Goal: Task Accomplishment & Management: Manage account settings

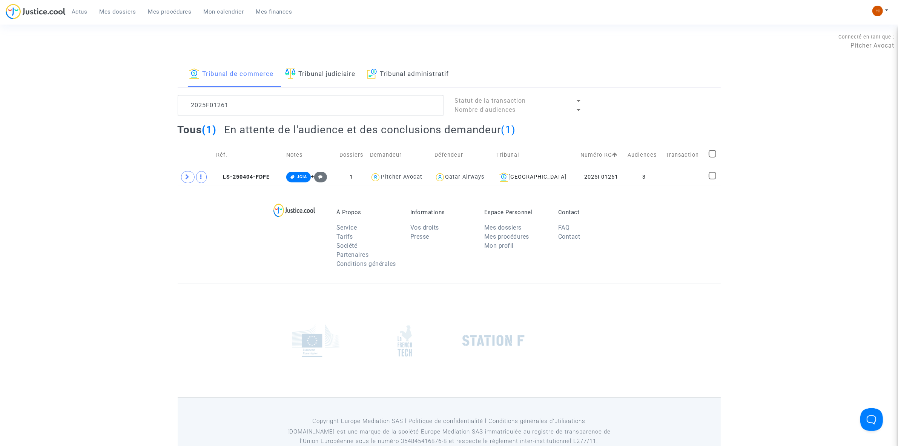
type textarea "2025F01261"
click at [224, 6] on link "Mon calendrier" at bounding box center [224, 11] width 52 height 11
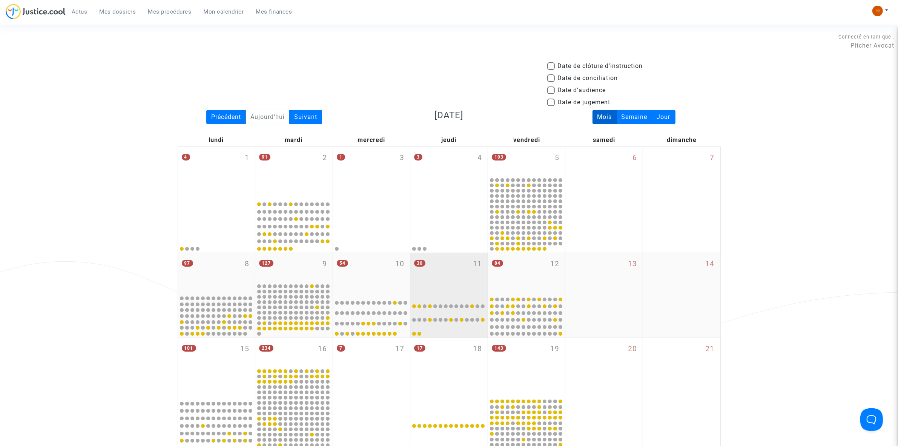
click at [472, 265] on div "30 11" at bounding box center [448, 273] width 77 height 41
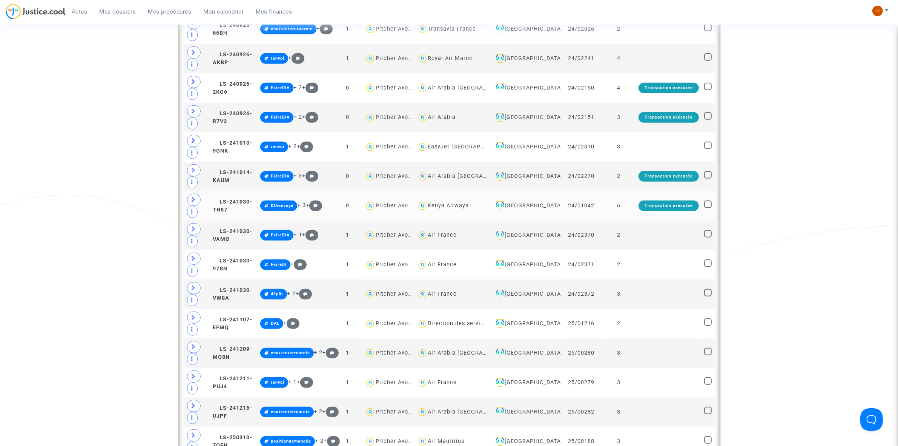
scroll to position [802, 0]
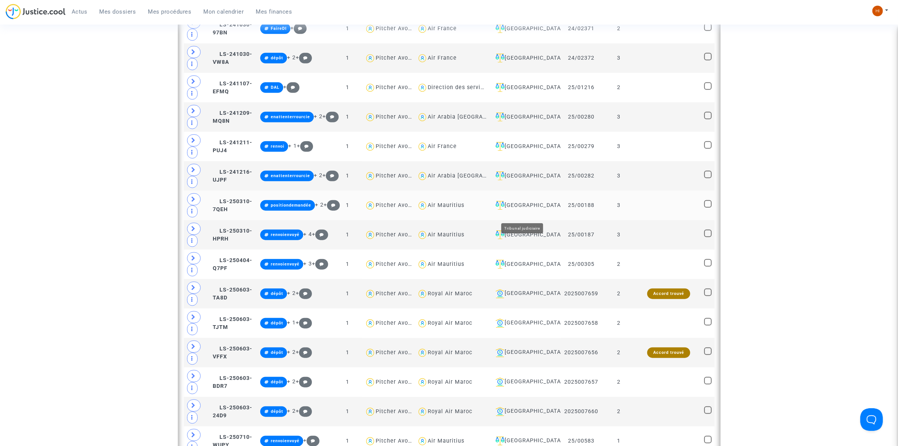
click at [543, 210] on div "[GEOGRAPHIC_DATA]" at bounding box center [526, 205] width 66 height 9
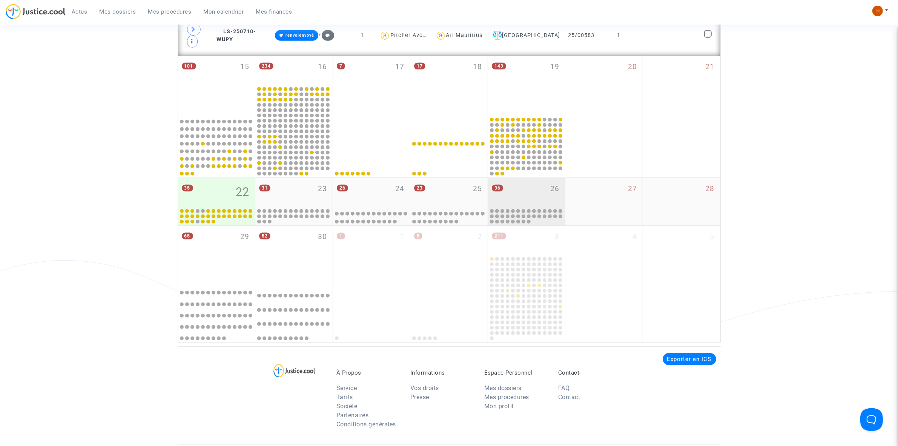
scroll to position [353, 0]
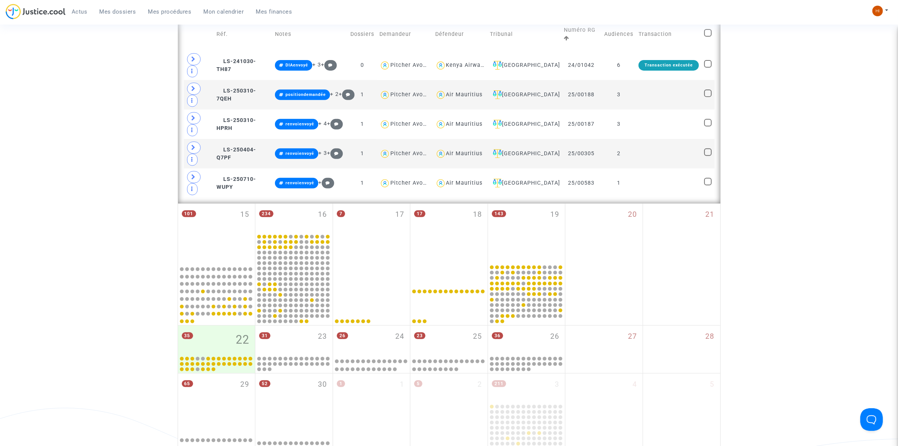
click at [708, 33] on span at bounding box center [708, 33] width 8 height 8
click at [708, 37] on input "checkbox" at bounding box center [708, 37] width 0 height 0
checkbox input "true"
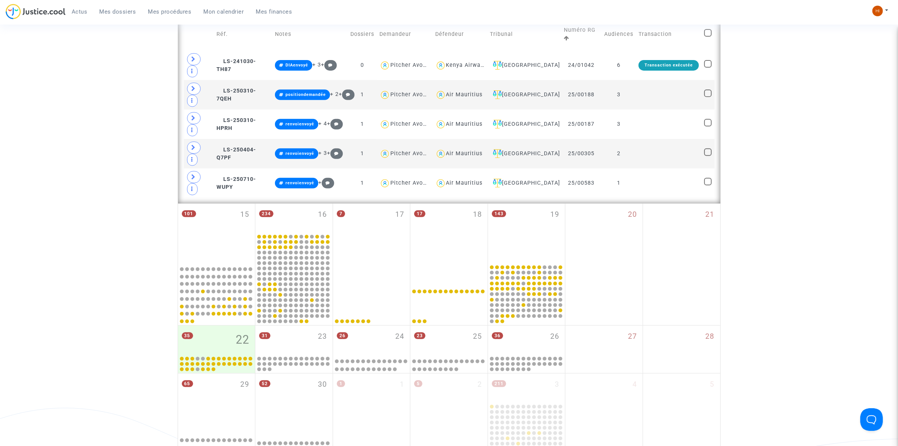
checkbox input "true"
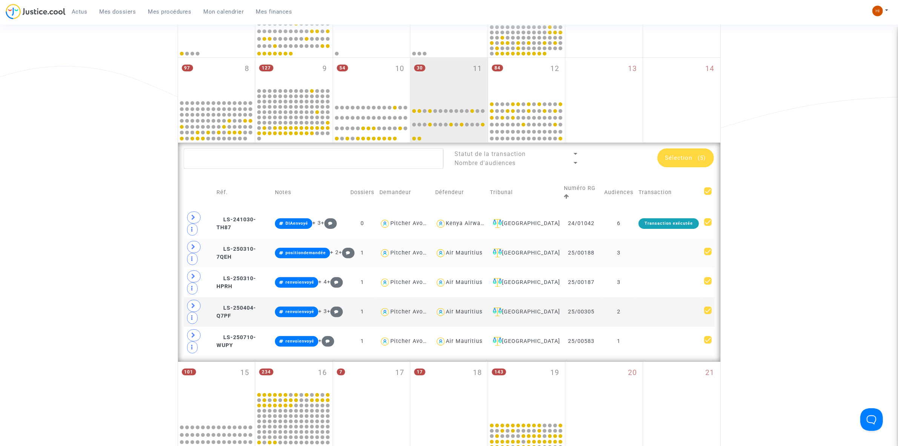
scroll to position [164, 0]
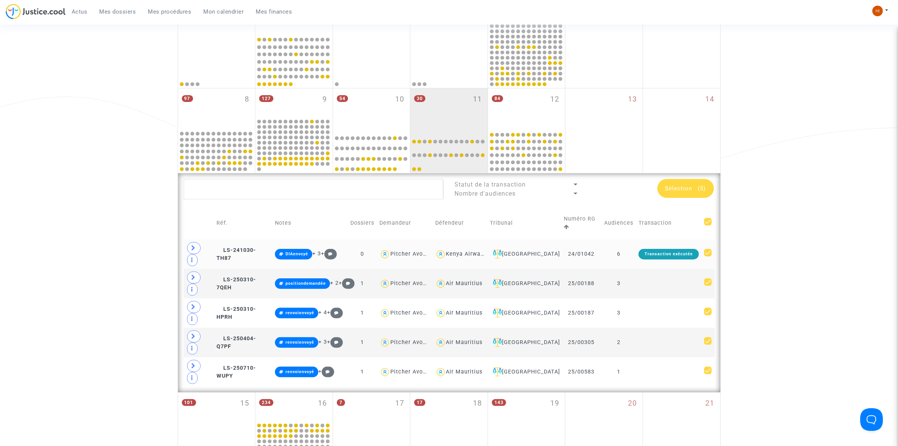
click at [705, 253] on span at bounding box center [708, 253] width 8 height 8
click at [708, 256] on input "checkbox" at bounding box center [708, 256] width 0 height 0
checkbox input "false"
click at [635, 280] on td "3" at bounding box center [619, 283] width 34 height 29
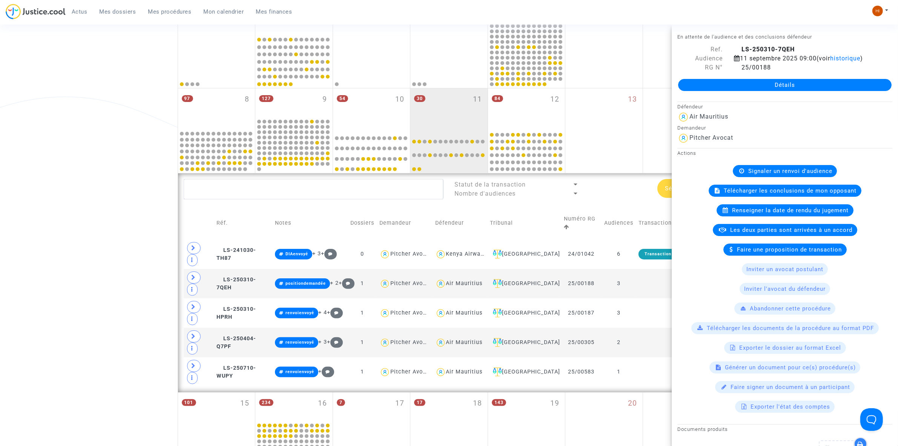
click at [815, 174] on span "Signaler un renvoi d'audience" at bounding box center [790, 171] width 84 height 7
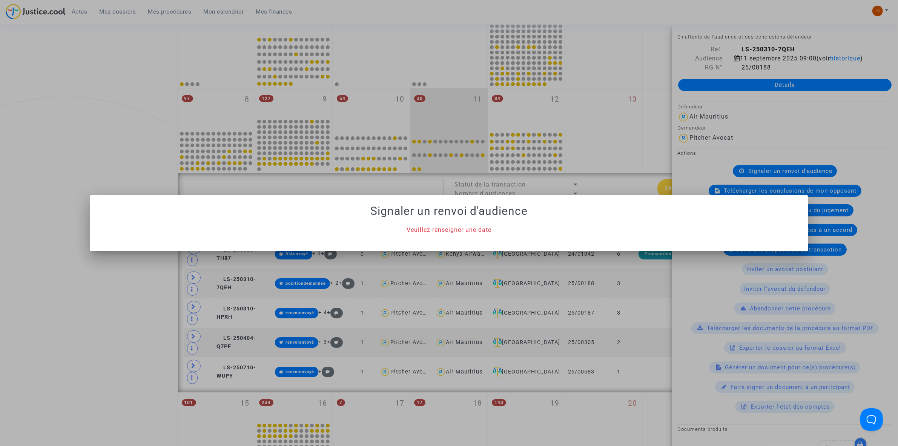
scroll to position [0, 0]
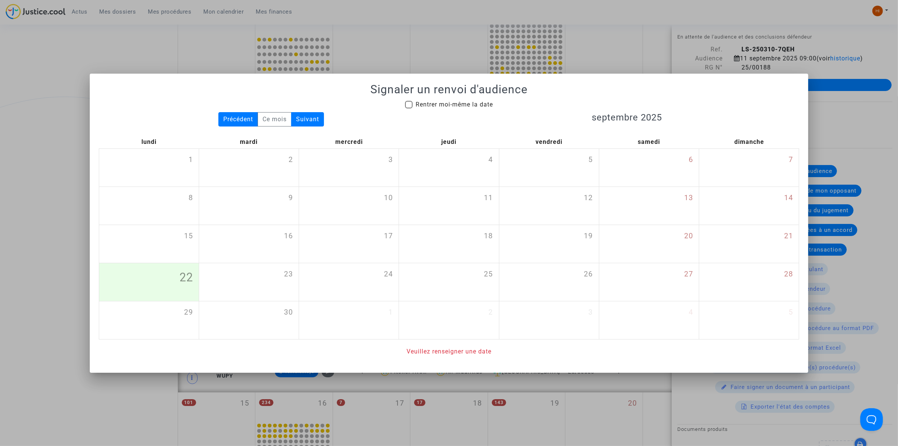
click at [458, 105] on span "Rentrer moi-même la date" at bounding box center [454, 104] width 77 height 7
click at [409, 108] on input "Rentrer moi-même la date" at bounding box center [409, 108] width 0 height 0
checkbox input "true"
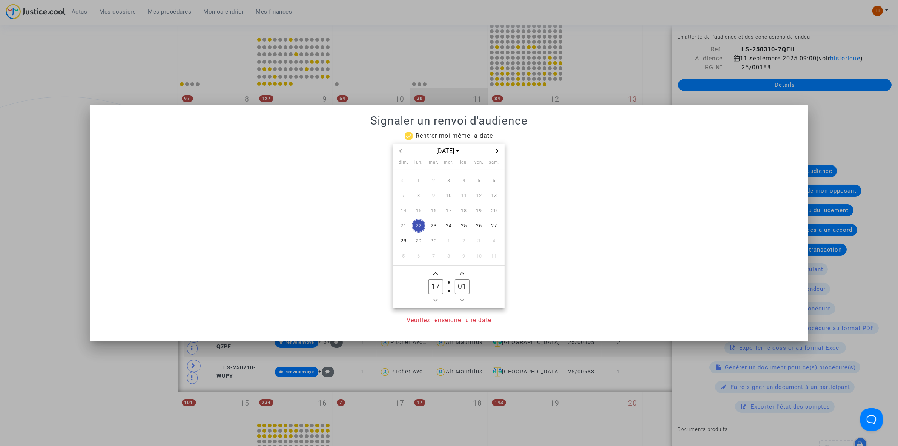
click at [492, 152] on div "[DATE]" at bounding box center [449, 150] width 88 height 9
click at [498, 150] on icon "Next month" at bounding box center [497, 151] width 3 height 5
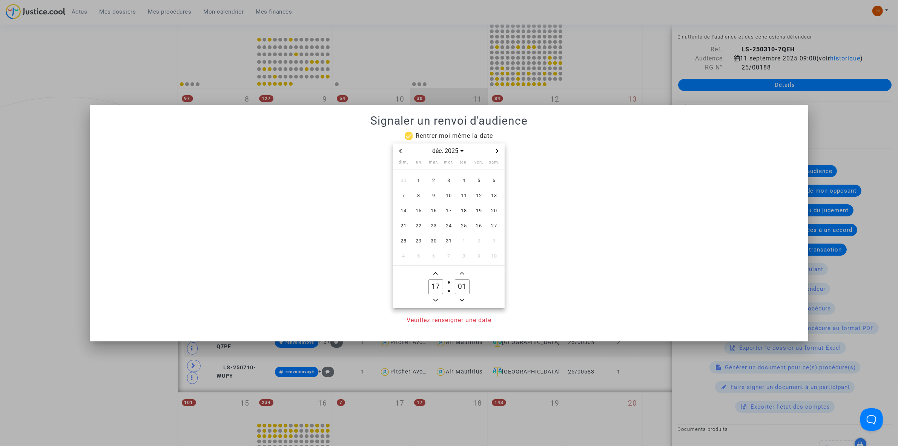
click at [399, 150] on icon "Previous month" at bounding box center [400, 151] width 5 height 5
click at [461, 210] on span "13" at bounding box center [464, 211] width 14 height 14
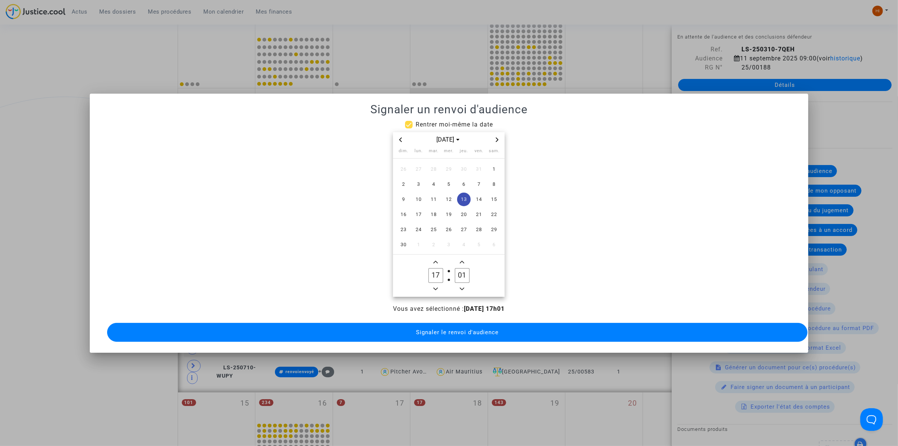
click at [433, 286] on span "Minus a hour" at bounding box center [435, 288] width 9 height 9
click at [435, 286] on icon "Minus a hour" at bounding box center [435, 288] width 5 height 5
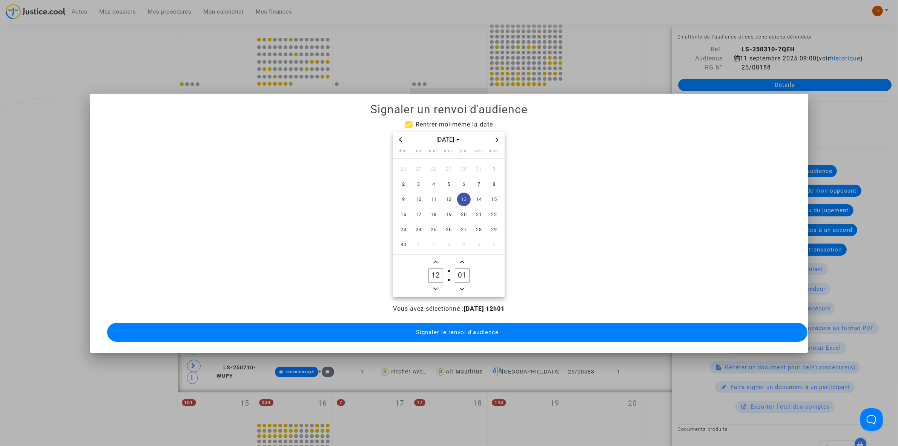
click at [435, 286] on icon "Minus a hour" at bounding box center [435, 288] width 5 height 5
type input "09"
click at [461, 271] on input "01" at bounding box center [462, 275] width 14 height 14
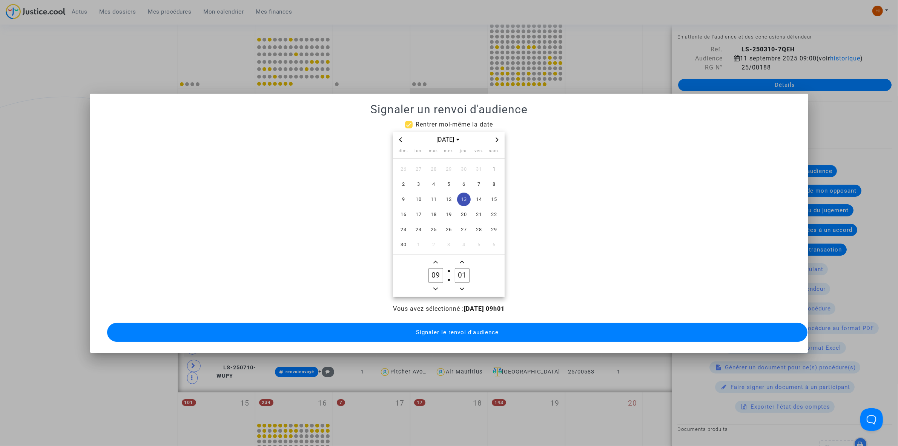
click at [461, 271] on input "01" at bounding box center [462, 275] width 14 height 14
type input "00"
click at [427, 323] on button "Signaler le renvoi d'audience" at bounding box center [457, 332] width 701 height 19
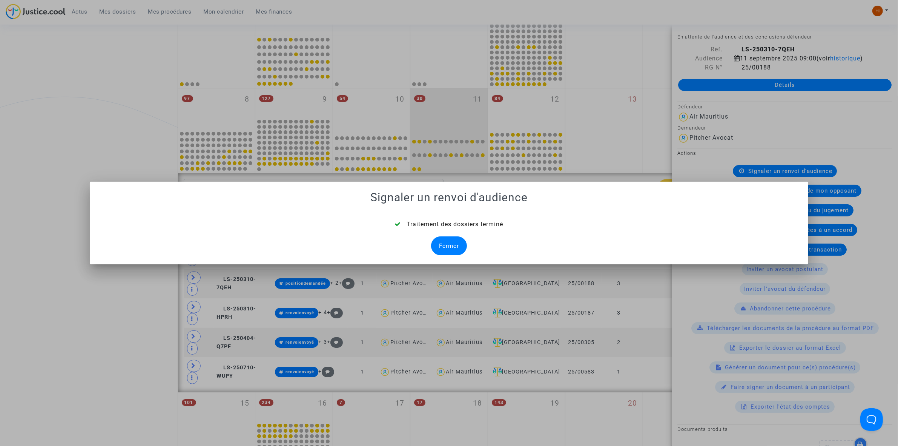
click at [441, 247] on div "Fermer" at bounding box center [449, 245] width 36 height 19
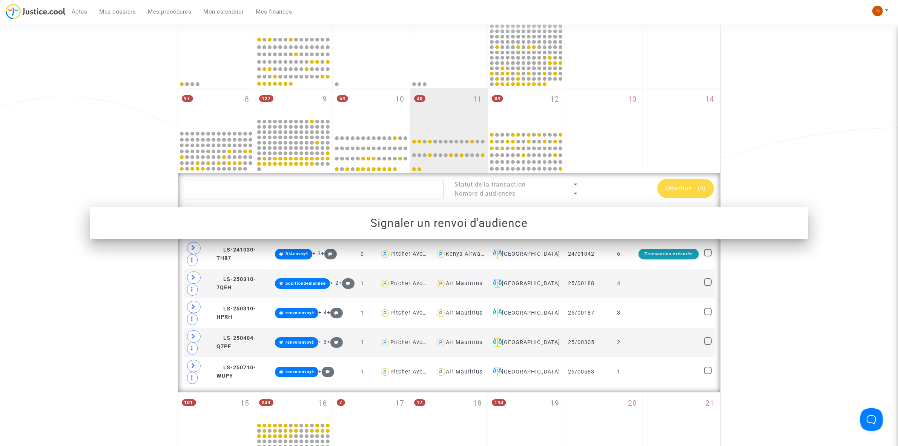
scroll to position [164, 0]
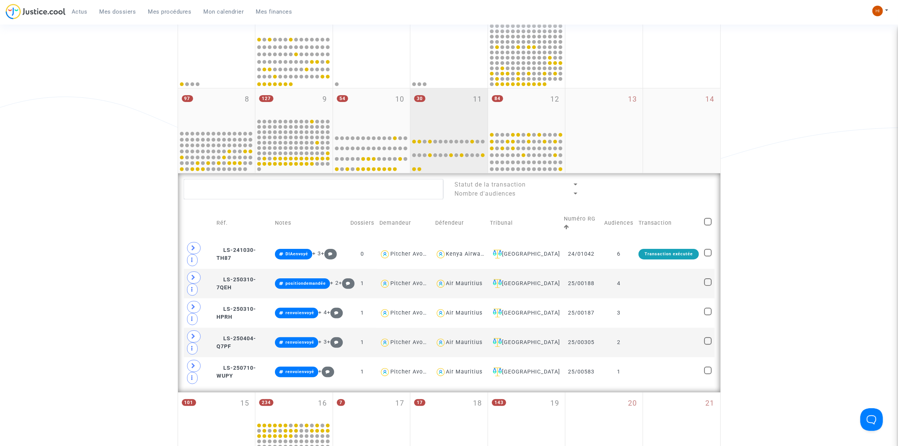
click at [460, 101] on div "30 11" at bounding box center [448, 108] width 77 height 41
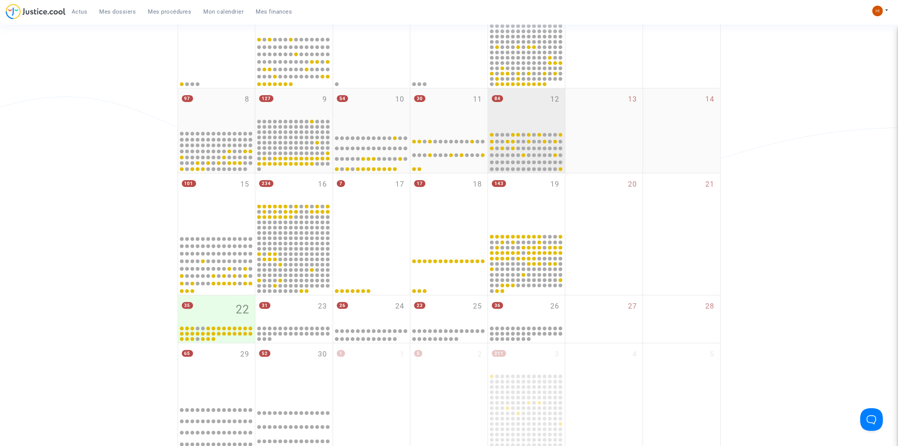
click at [541, 108] on div "84 12" at bounding box center [526, 108] width 77 height 41
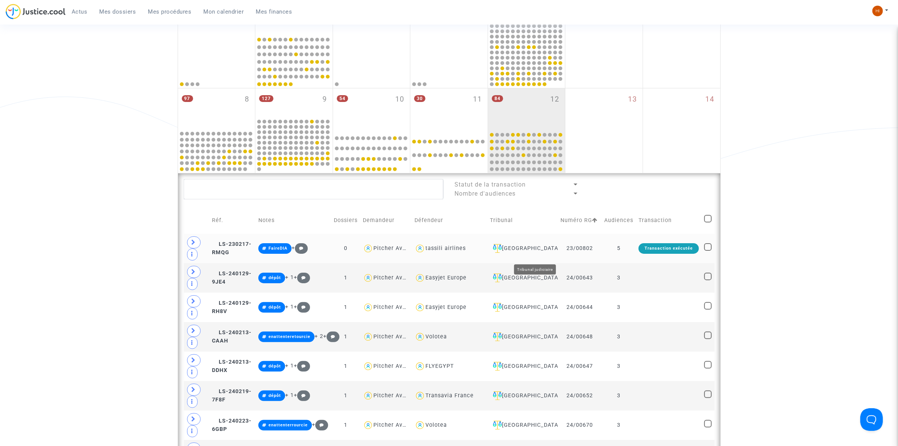
click at [545, 250] on div "[GEOGRAPHIC_DATA]" at bounding box center [522, 248] width 65 height 9
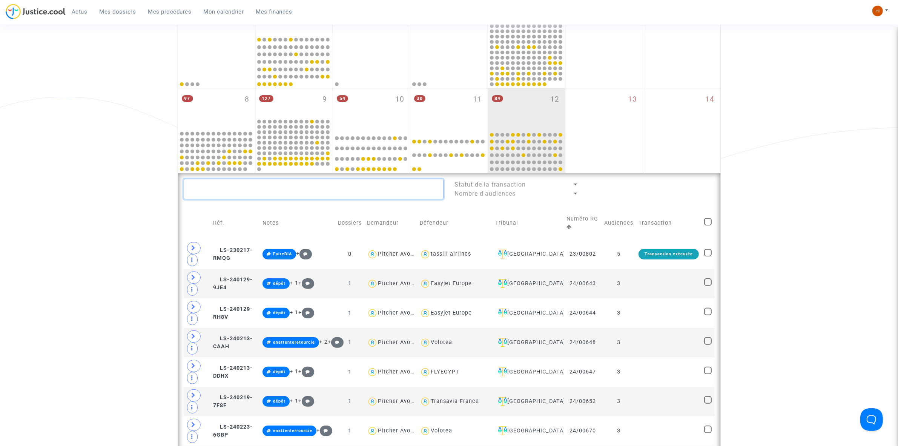
click at [364, 191] on textarea at bounding box center [314, 189] width 260 height 20
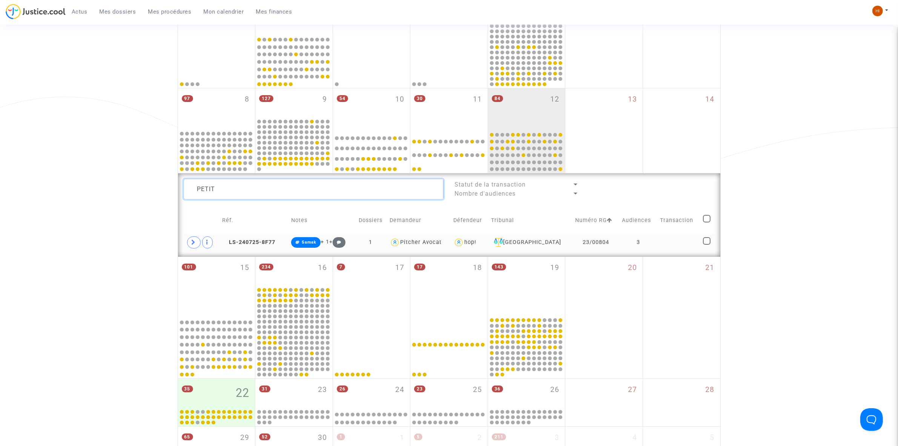
type textarea "PETIT"
click at [676, 238] on td at bounding box center [679, 242] width 43 height 17
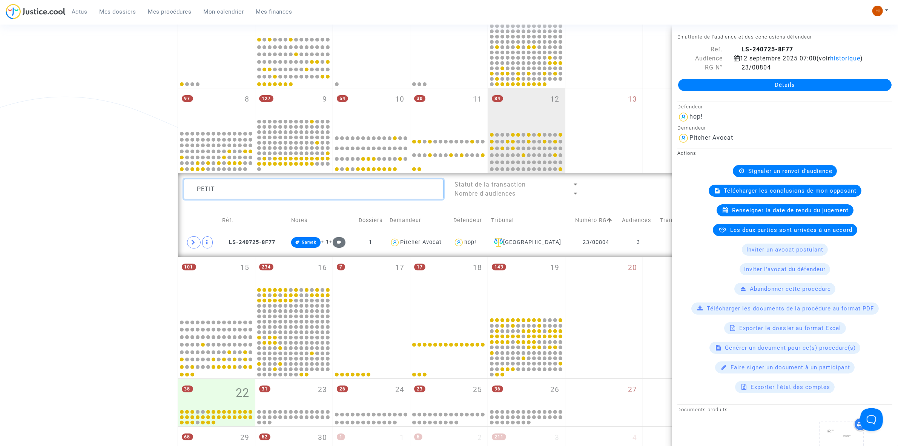
drag, startPoint x: 260, startPoint y: 193, endPoint x: 49, endPoint y: 202, distance: 210.3
click at [49, 202] on div "Date de clôture d'instruction Date de conciliation Date d'audience Date de juge…" at bounding box center [449, 220] width 898 height 646
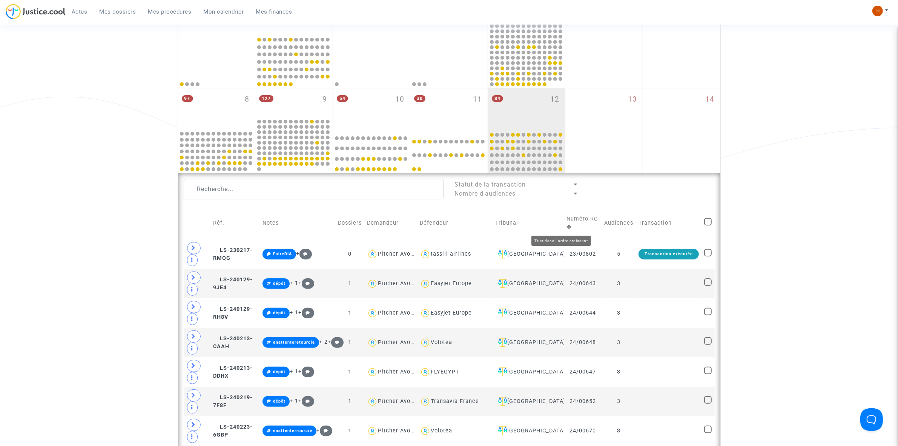
click at [567, 229] on icon at bounding box center [569, 226] width 5 height 5
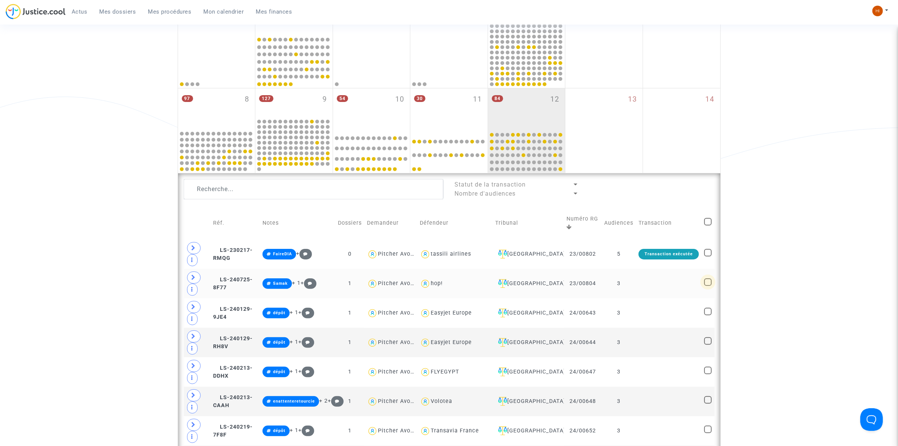
click at [706, 282] on span at bounding box center [708, 282] width 8 height 8
click at [708, 286] on input "checkbox" at bounding box center [708, 286] width 0 height 0
checkbox input "true"
click at [710, 312] on span at bounding box center [708, 311] width 8 height 8
click at [708, 315] on input "checkbox" at bounding box center [708, 315] width 0 height 0
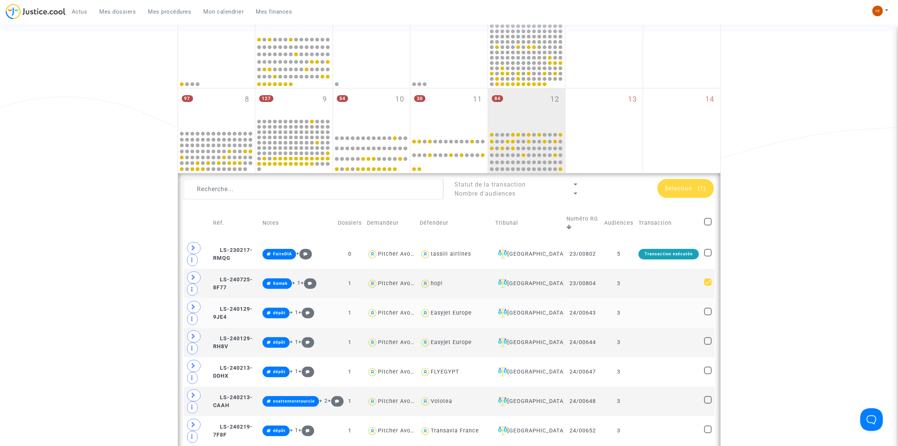
checkbox input "true"
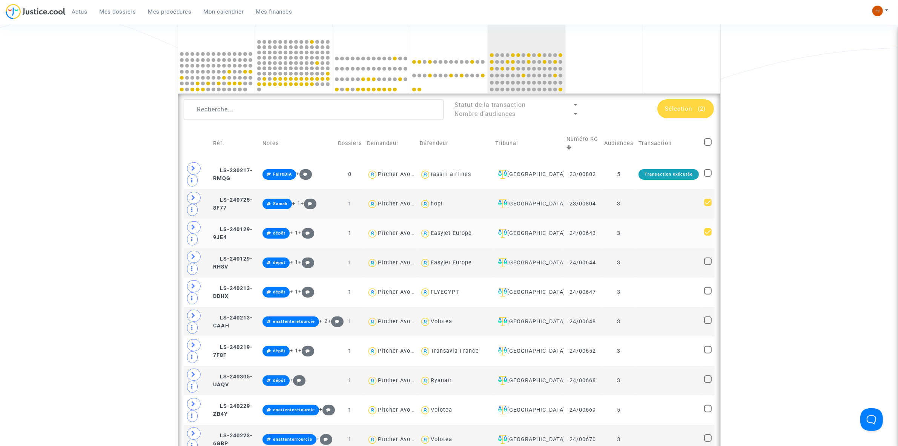
scroll to position [259, 0]
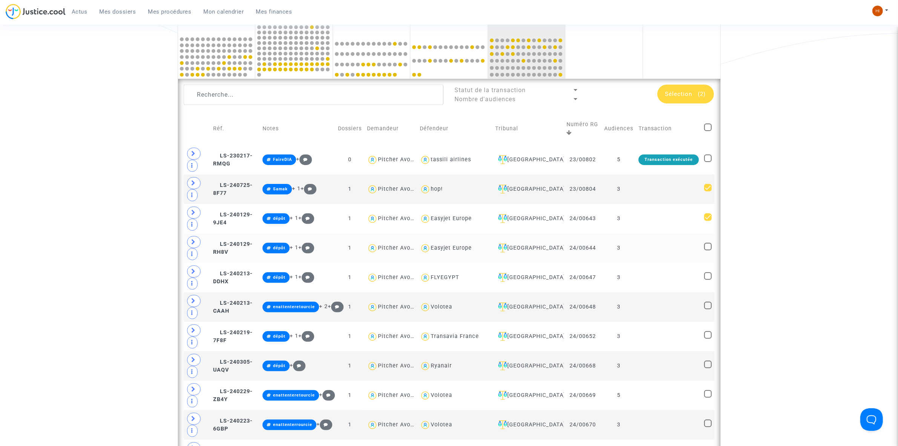
click at [710, 247] on span at bounding box center [708, 247] width 8 height 8
click at [708, 250] on input "checkbox" at bounding box center [708, 250] width 0 height 0
checkbox input "true"
click at [708, 304] on span at bounding box center [708, 305] width 8 height 8
click at [708, 309] on input "checkbox" at bounding box center [708, 309] width 0 height 0
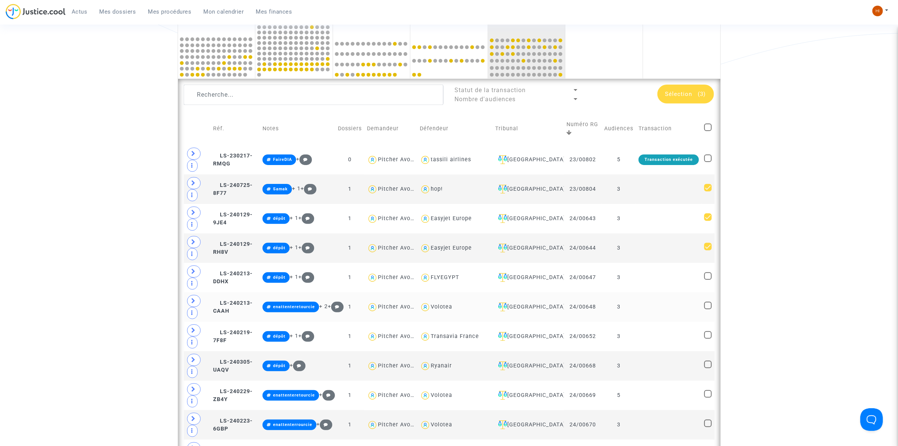
checkbox input "true"
click at [708, 338] on span at bounding box center [708, 335] width 8 height 8
click at [708, 338] on input "checkbox" at bounding box center [708, 338] width 0 height 0
checkbox input "true"
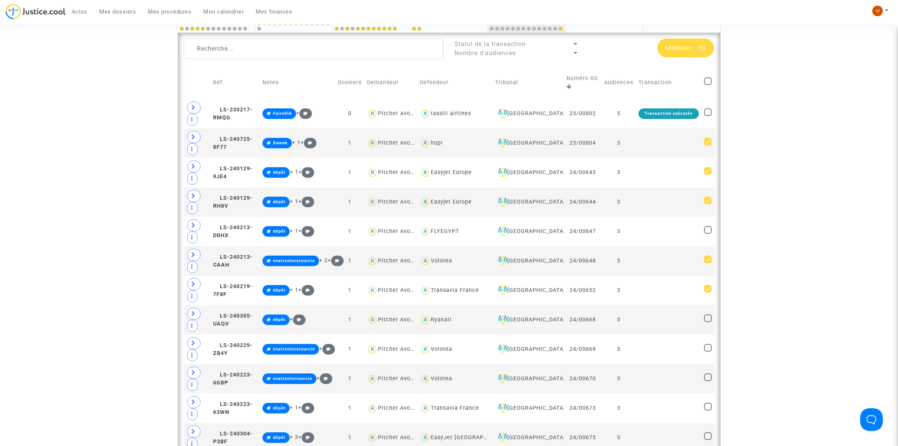
scroll to position [306, 0]
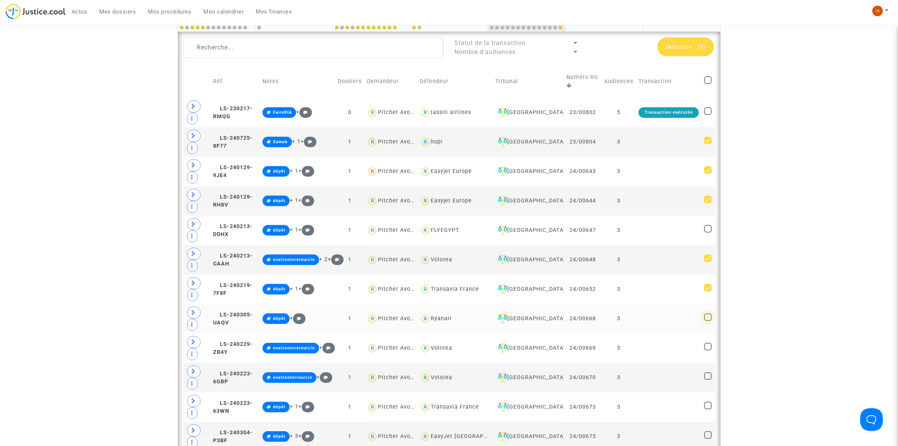
click at [708, 318] on span at bounding box center [708, 317] width 8 height 8
click at [708, 321] on input "checkbox" at bounding box center [708, 321] width 0 height 0
checkbox input "true"
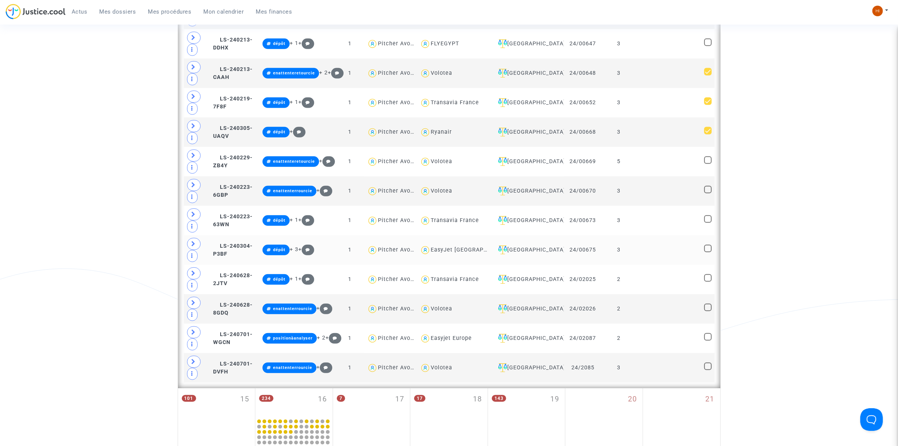
scroll to position [495, 0]
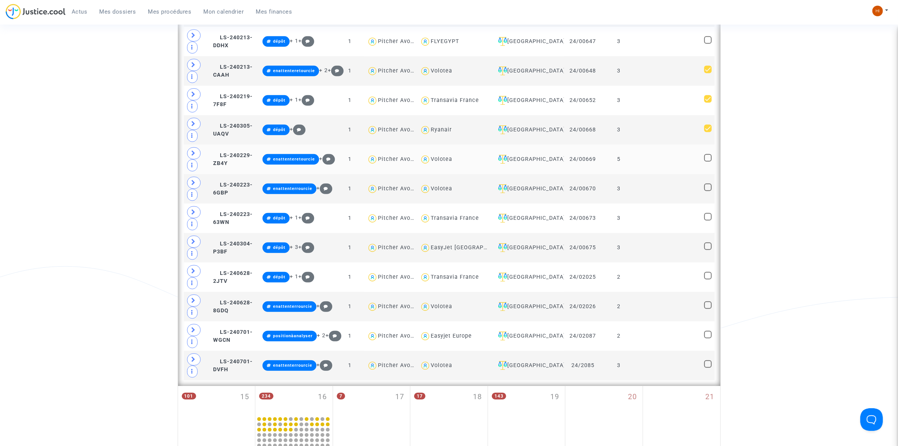
click at [708, 164] on mat-checkbox at bounding box center [708, 159] width 8 height 11
click at [708, 161] on span at bounding box center [708, 158] width 8 height 8
click at [708, 162] on input "checkbox" at bounding box center [708, 161] width 0 height 0
checkbox input "true"
click at [705, 191] on span at bounding box center [708, 187] width 8 height 8
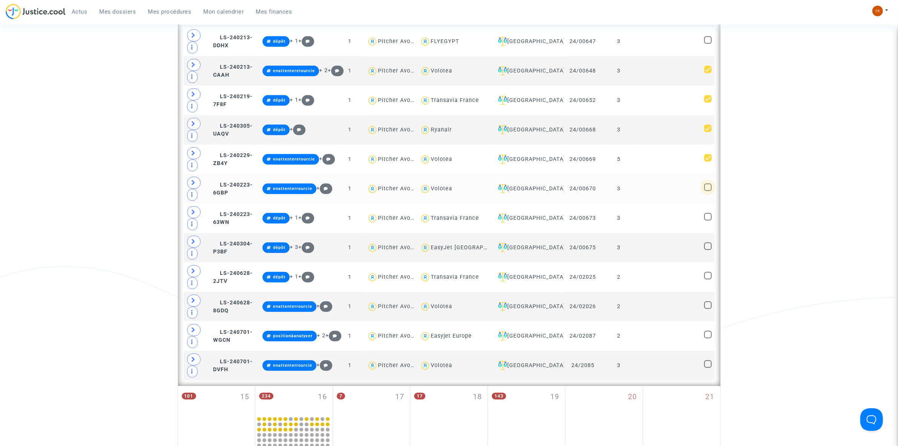
click at [708, 191] on input "checkbox" at bounding box center [708, 191] width 0 height 0
checkbox input "true"
click at [705, 220] on span at bounding box center [708, 217] width 8 height 8
click at [708, 221] on input "checkbox" at bounding box center [708, 220] width 0 height 0
checkbox input "true"
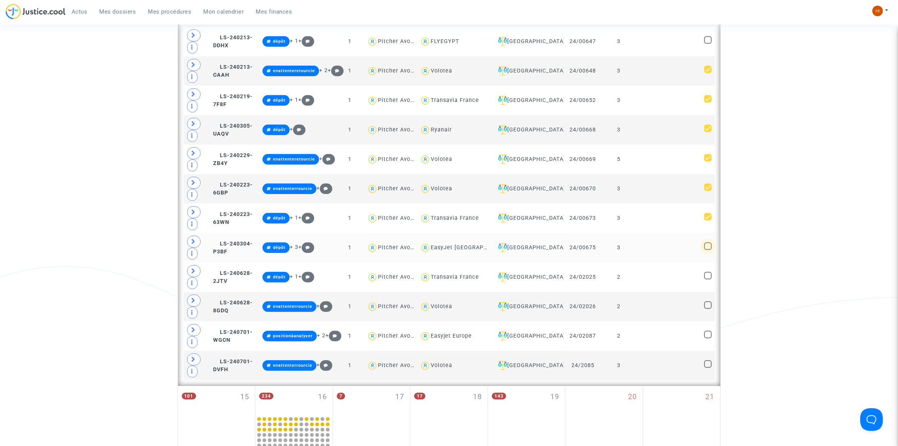
click at [708, 250] on span at bounding box center [708, 246] width 8 height 8
click at [708, 250] on input "checkbox" at bounding box center [708, 250] width 0 height 0
checkbox input "true"
click at [706, 279] on span at bounding box center [708, 276] width 8 height 8
click at [708, 280] on input "checkbox" at bounding box center [708, 279] width 0 height 0
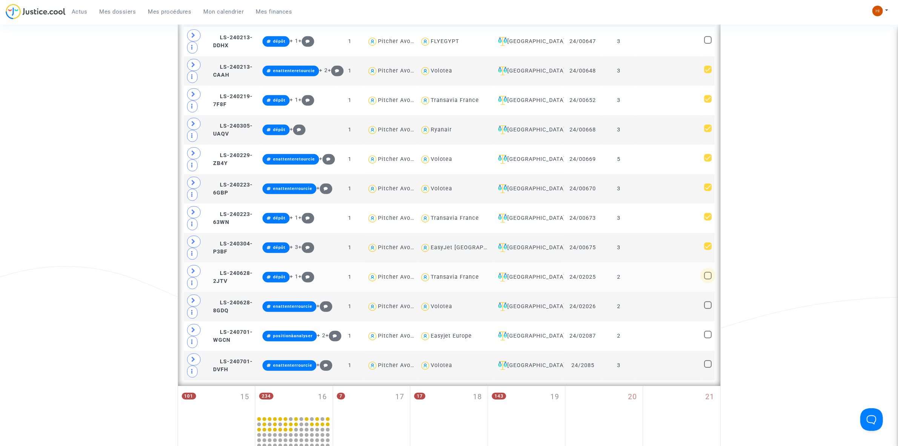
checkbox input "true"
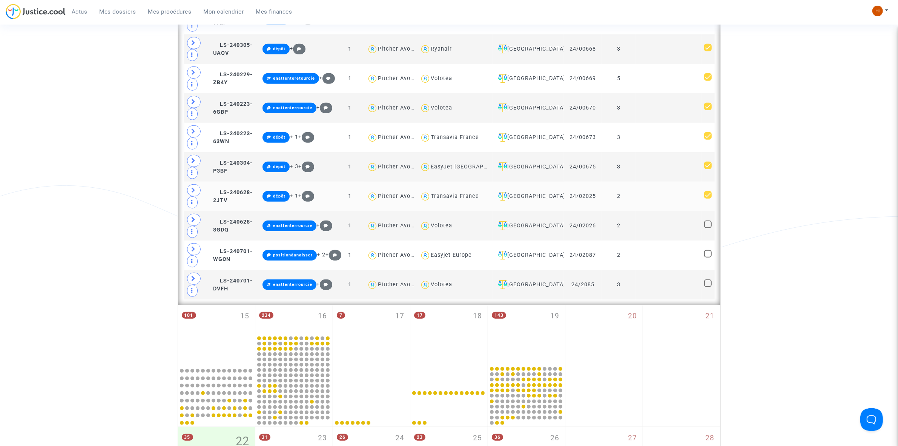
scroll to position [589, 0]
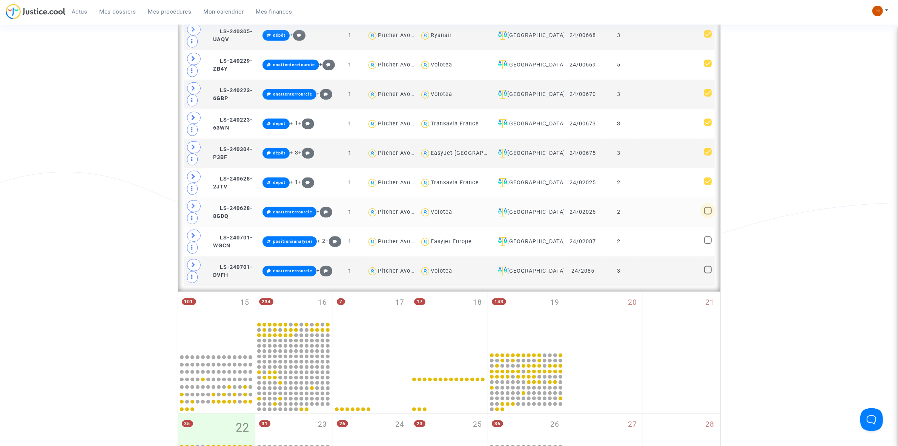
click at [708, 214] on span at bounding box center [708, 211] width 8 height 8
click at [708, 214] on input "checkbox" at bounding box center [708, 214] width 0 height 0
checkbox input "true"
click at [705, 273] on span at bounding box center [708, 270] width 8 height 8
click at [708, 274] on input "checkbox" at bounding box center [708, 273] width 0 height 0
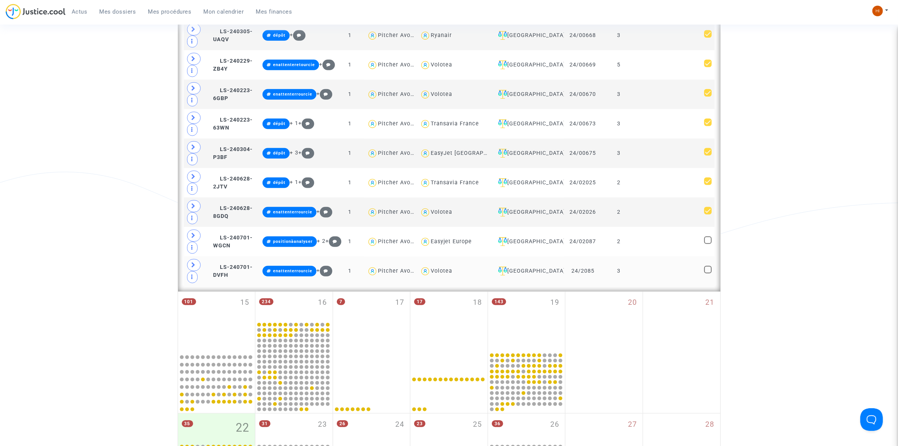
checkbox input "true"
click at [708, 244] on span at bounding box center [708, 240] width 8 height 8
click at [708, 244] on input "checkbox" at bounding box center [708, 244] width 0 height 0
checkbox input "true"
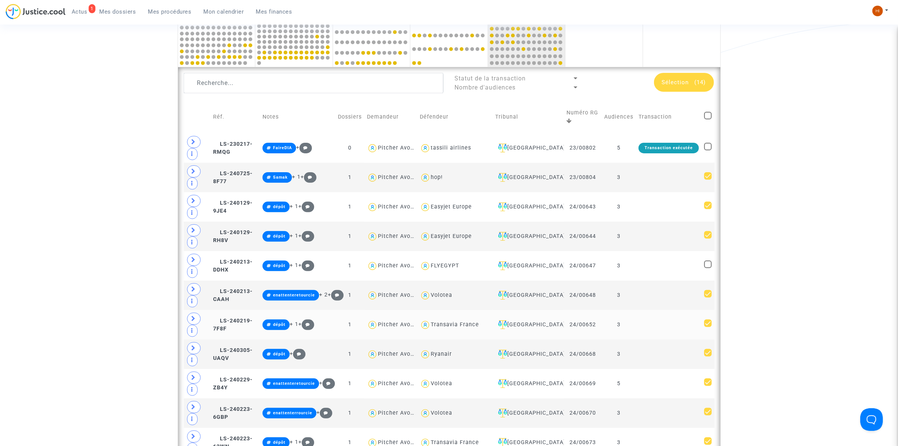
scroll to position [259, 0]
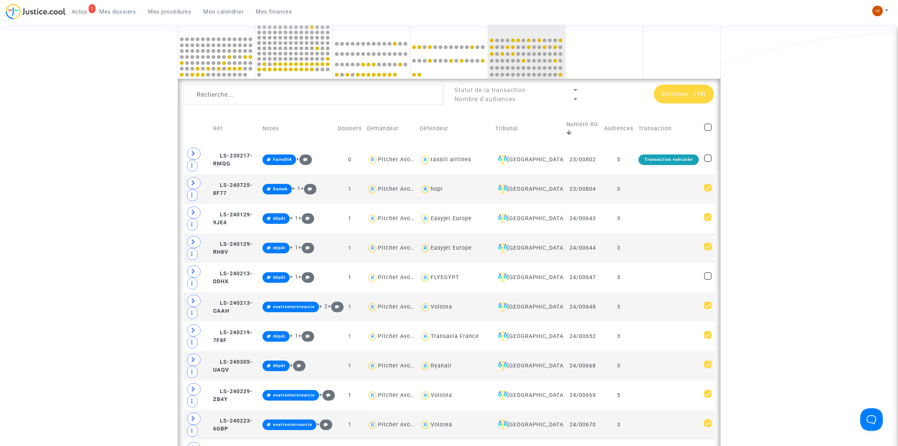
click at [679, 92] on span "Sélection" at bounding box center [675, 94] width 27 height 7
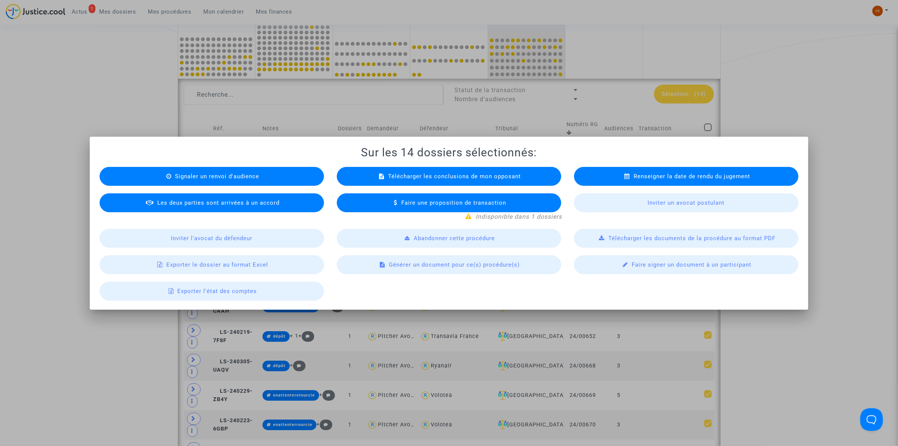
click at [242, 173] on span "Signaler un renvoi d'audience" at bounding box center [217, 176] width 84 height 7
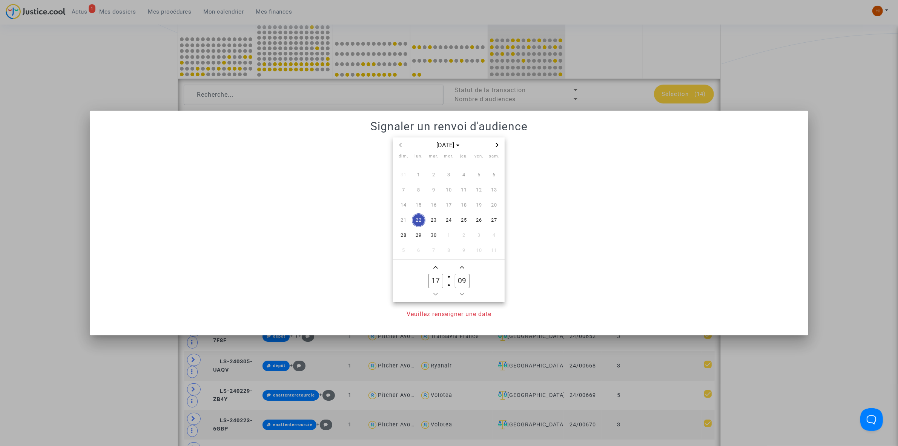
click at [498, 145] on icon "Next month" at bounding box center [497, 145] width 3 height 5
drag, startPoint x: 481, startPoint y: 204, endPoint x: 443, endPoint y: 253, distance: 62.3
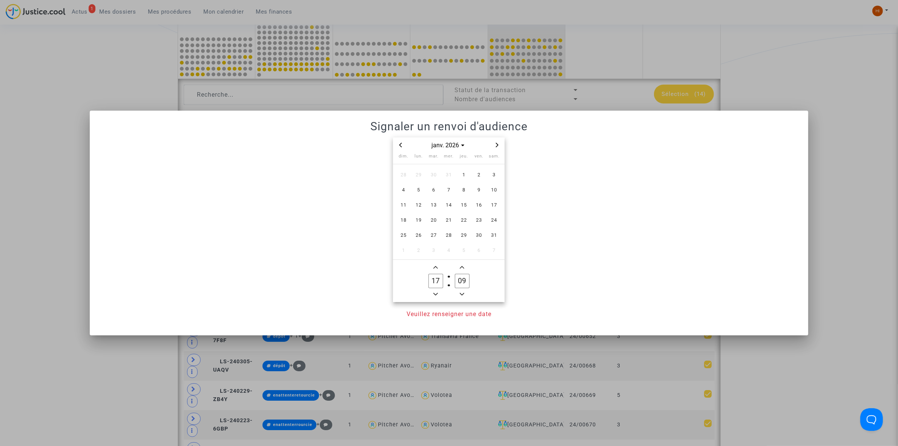
click at [480, 206] on span "16" at bounding box center [479, 205] width 14 height 14
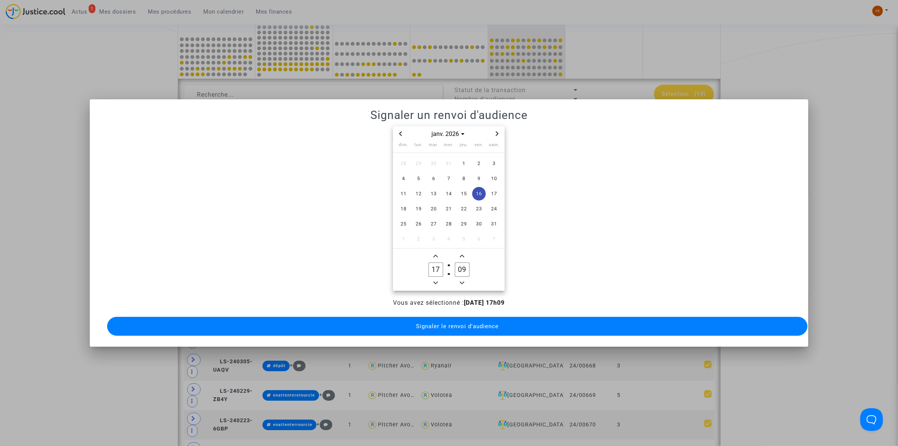
click at [438, 281] on icon "Minus a hour" at bounding box center [435, 282] width 5 height 3
click at [438, 280] on icon "Minus a hour" at bounding box center [435, 282] width 5 height 5
click at [438, 278] on span "Minus a hour" at bounding box center [435, 282] width 9 height 9
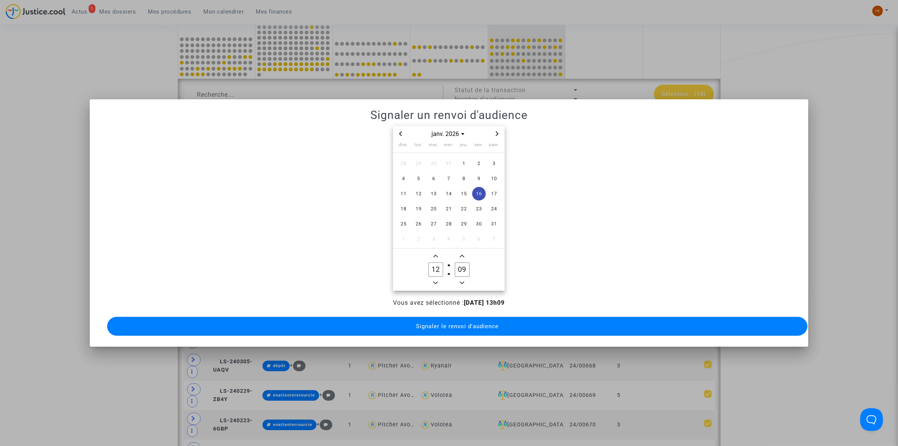
click at [438, 278] on span "Minus a hour" at bounding box center [435, 282] width 9 height 9
click at [438, 251] on span "Add a hour" at bounding box center [435, 255] width 9 height 9
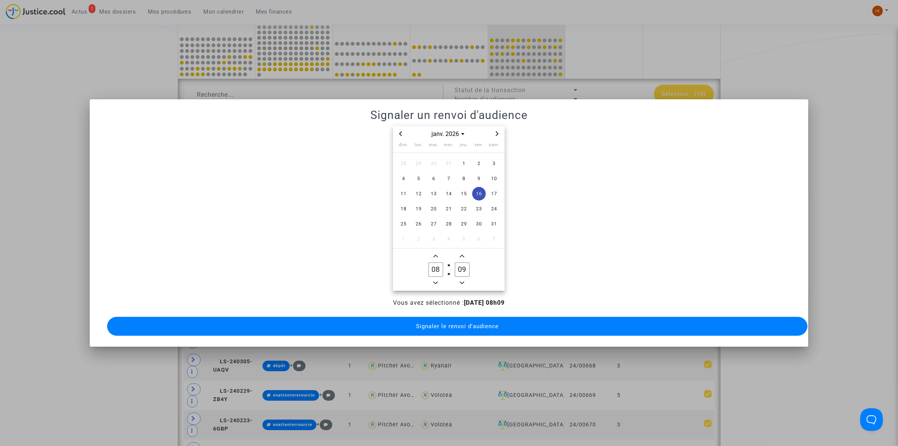
type input "09"
click at [464, 267] on input "09" at bounding box center [462, 269] width 14 height 14
type input "00"
click at [443, 328] on button "Signaler le renvoi d'audience" at bounding box center [457, 326] width 701 height 19
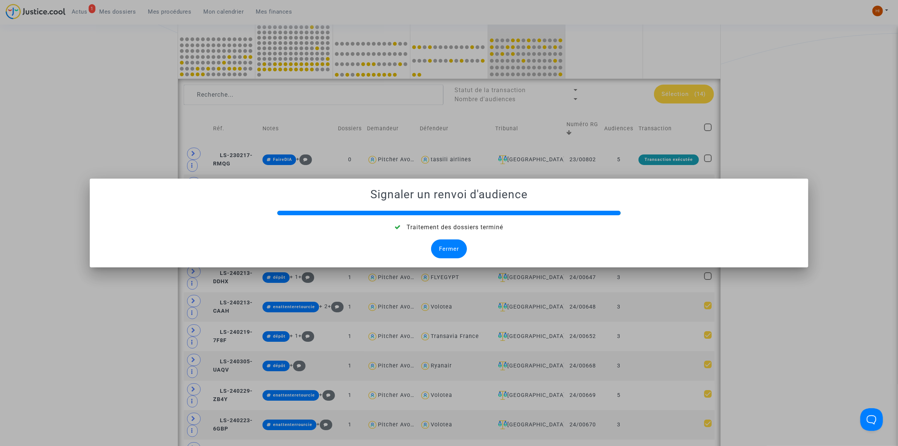
click at [452, 251] on div "Fermer" at bounding box center [449, 248] width 36 height 19
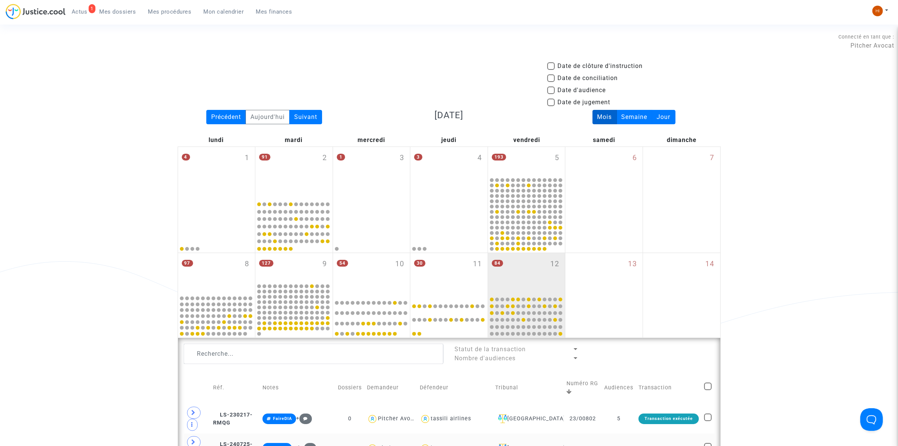
scroll to position [259, 0]
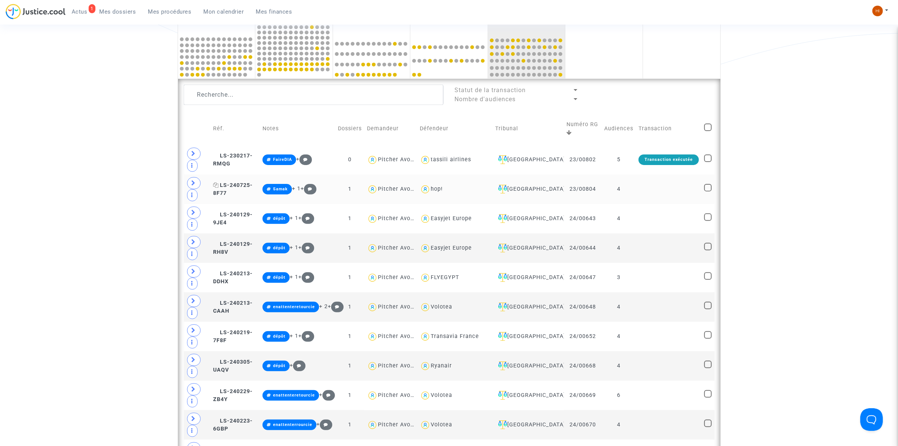
click at [253, 187] on span "LS-240725-8F77" at bounding box center [233, 189] width 40 height 15
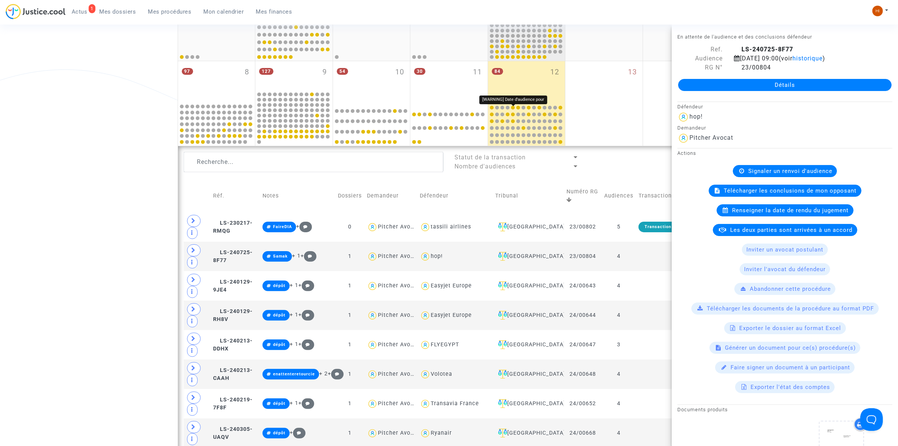
scroll to position [164, 0]
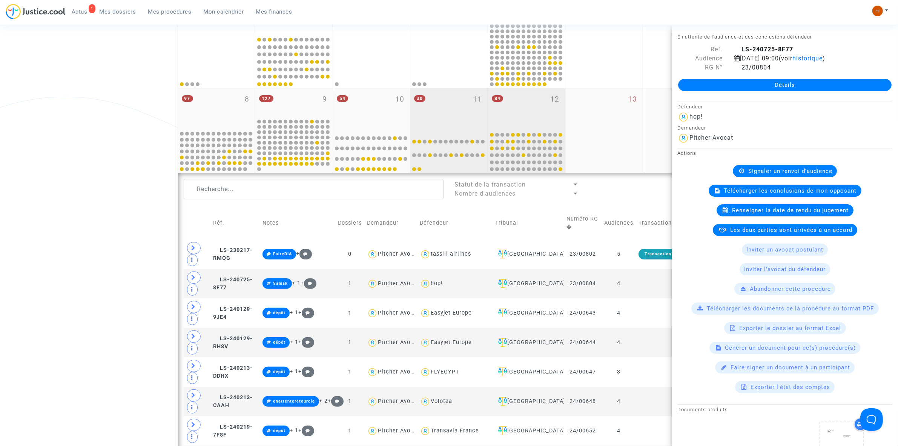
click at [455, 123] on div "30 11" at bounding box center [448, 108] width 77 height 41
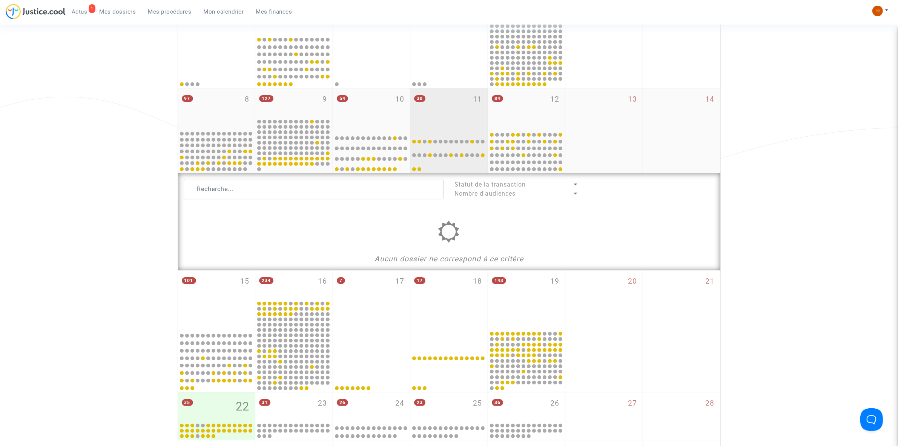
click at [452, 123] on div "30 11" at bounding box center [448, 108] width 77 height 41
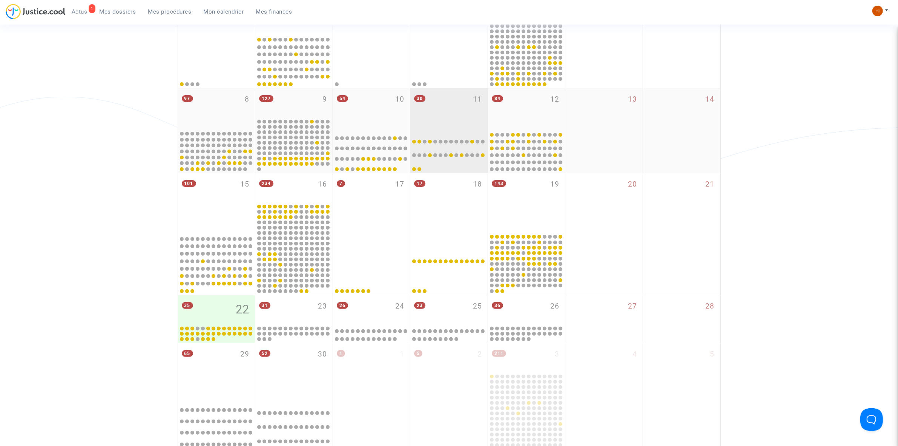
click at [452, 123] on div "30 11" at bounding box center [448, 108] width 77 height 41
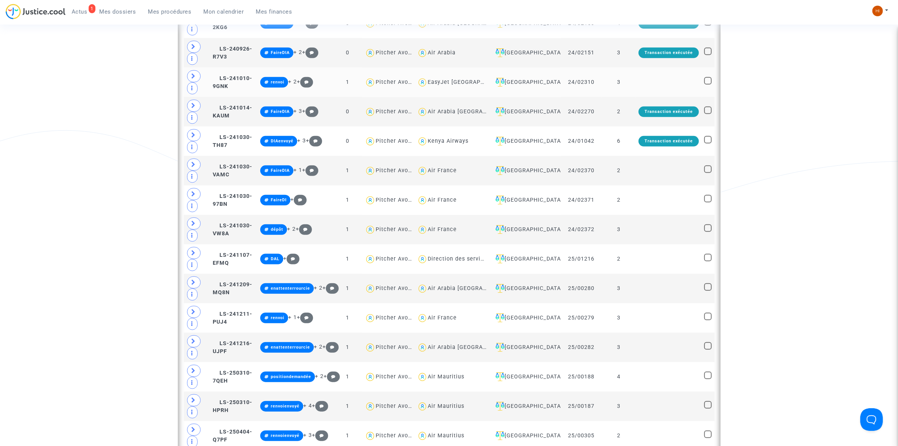
scroll to position [636, 0]
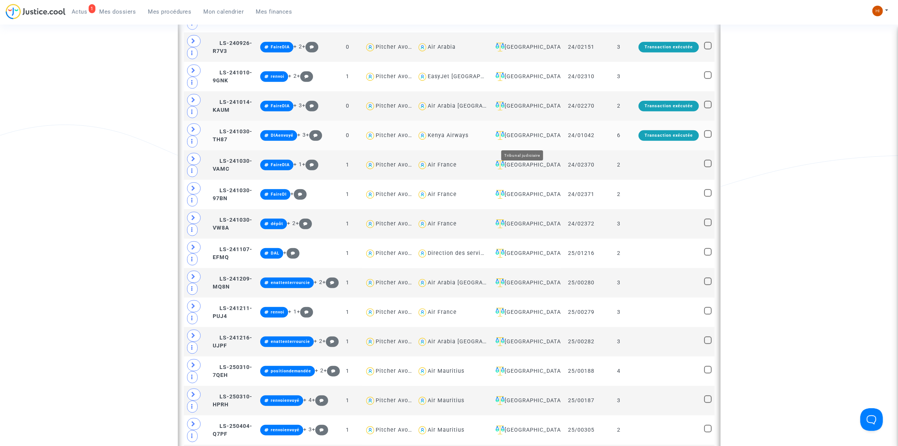
click at [515, 140] on div "[GEOGRAPHIC_DATA]" at bounding box center [526, 135] width 66 height 9
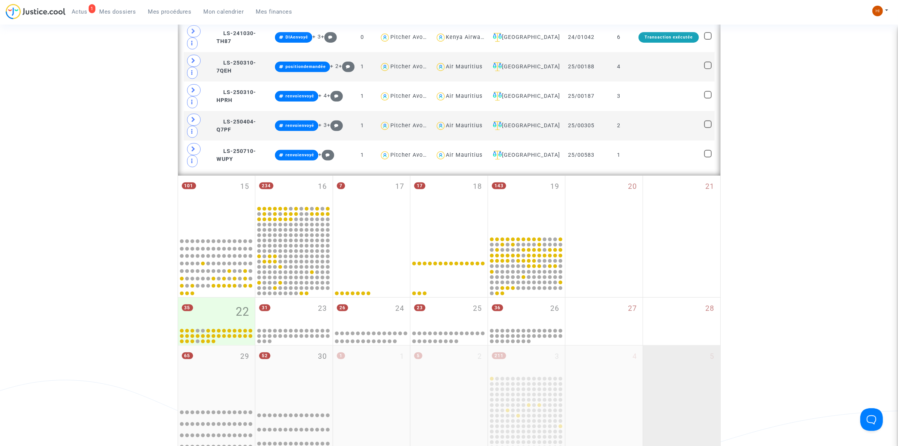
scroll to position [353, 0]
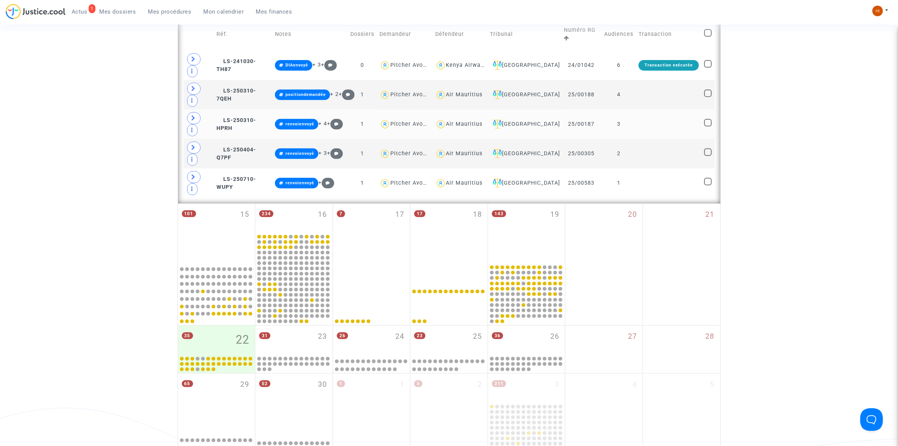
click at [671, 120] on td at bounding box center [669, 123] width 66 height 29
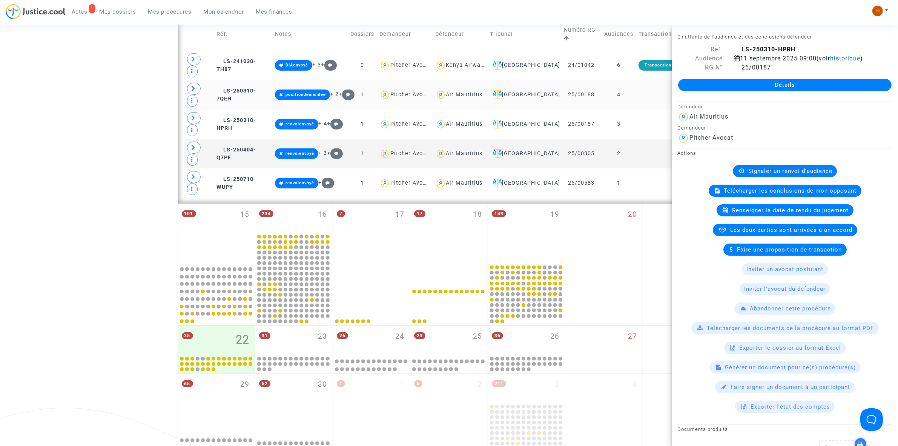
click at [636, 95] on td "4" at bounding box center [619, 94] width 34 height 29
click at [639, 112] on td at bounding box center [669, 123] width 66 height 29
click at [639, 99] on td at bounding box center [669, 94] width 66 height 29
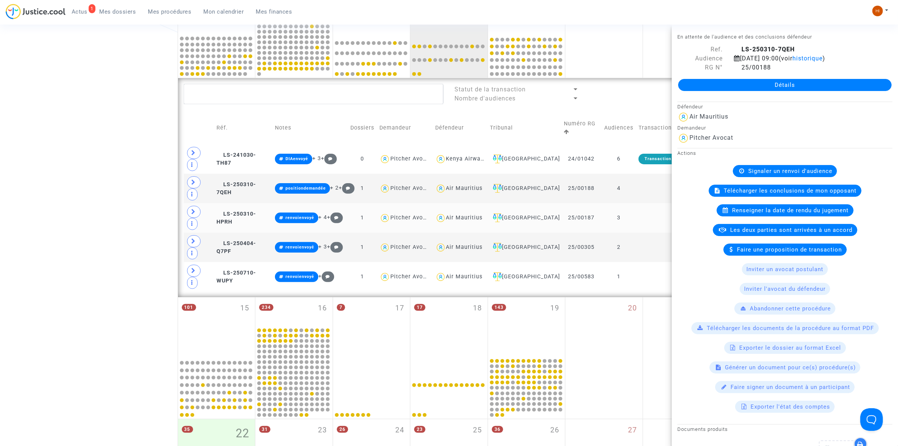
scroll to position [259, 0]
click at [540, 185] on div "[GEOGRAPHIC_DATA]" at bounding box center [524, 188] width 69 height 9
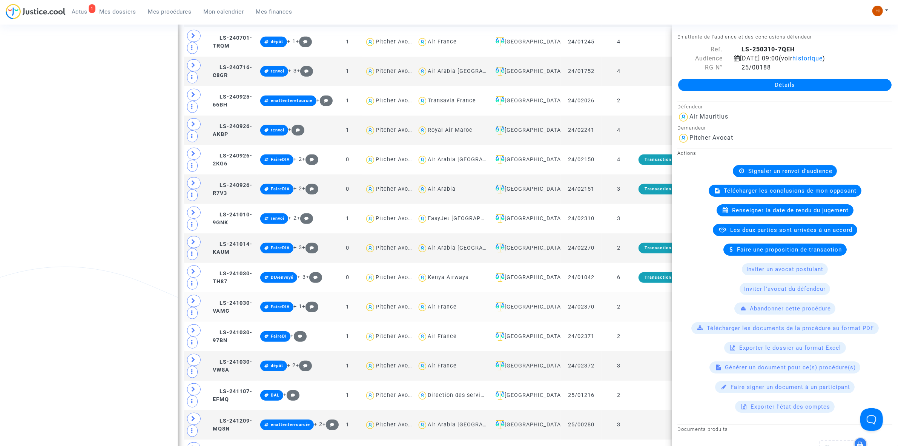
scroll to position [589, 0]
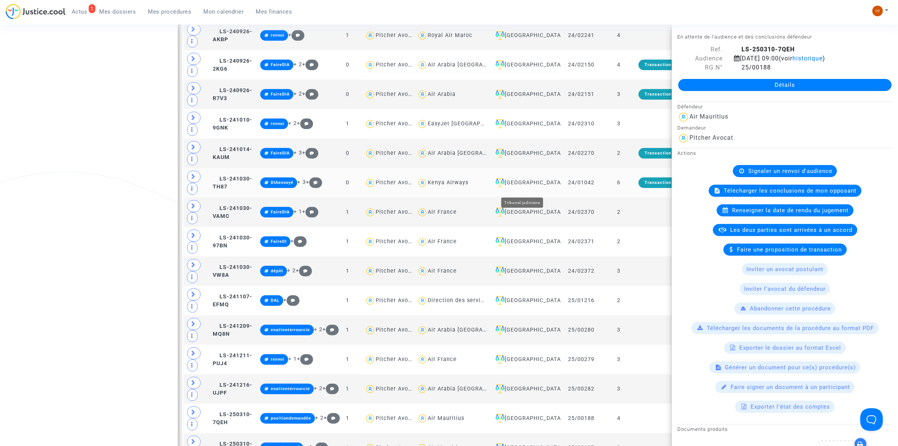
click at [547, 187] on div "[GEOGRAPHIC_DATA]" at bounding box center [526, 182] width 66 height 9
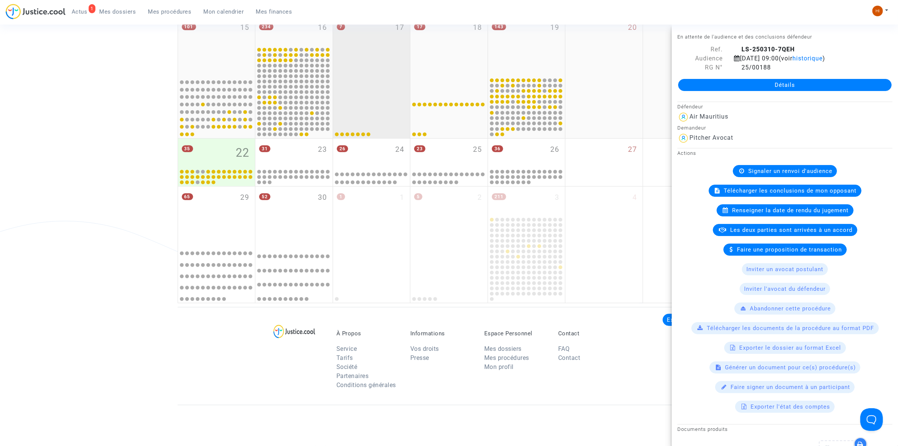
scroll to position [400, 0]
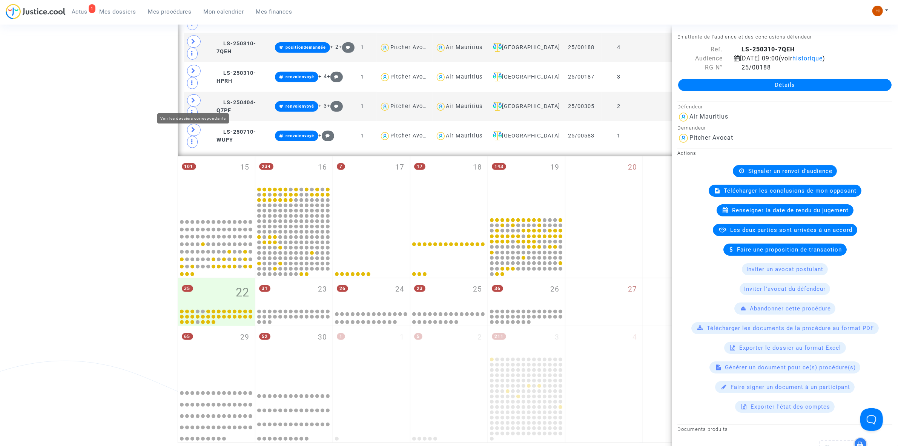
click at [183, 102] on div "Statut de la transaction Nombre d'audiences Réf. Notes Dossiers Demandeur Défen…" at bounding box center [449, 46] width 542 height 219
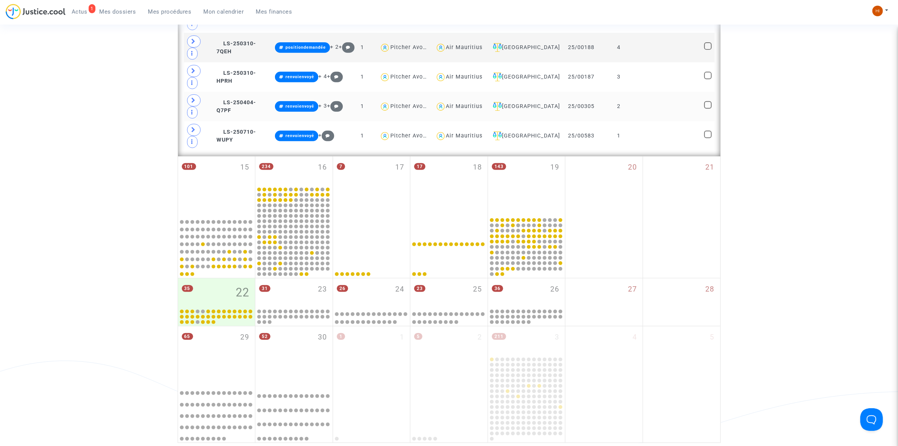
click at [193, 95] on td at bounding box center [199, 106] width 30 height 29
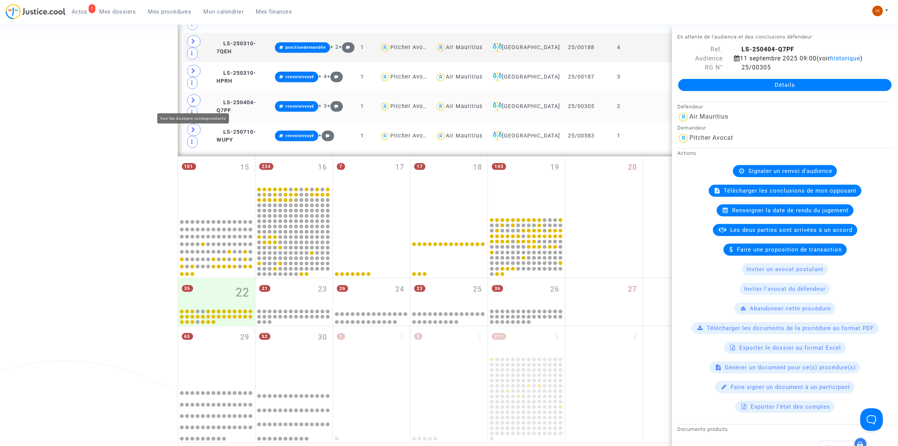
click at [193, 105] on span at bounding box center [194, 100] width 14 height 12
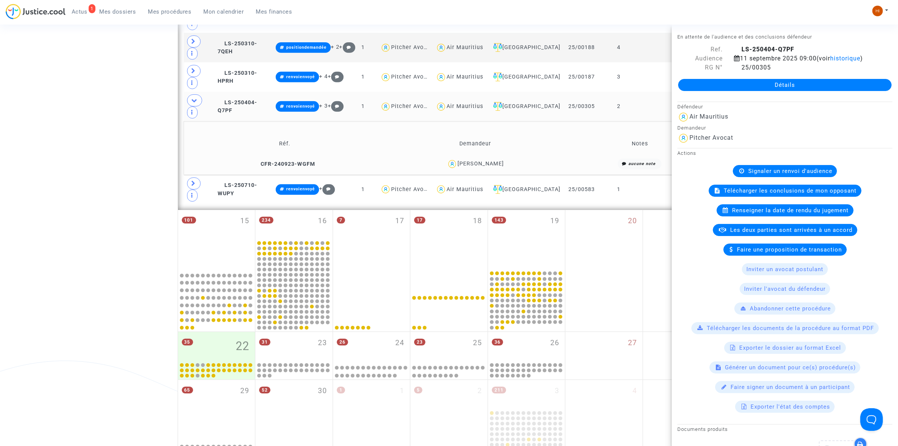
click at [295, 161] on td "CFR-240923-WGFM" at bounding box center [284, 164] width 197 height 16
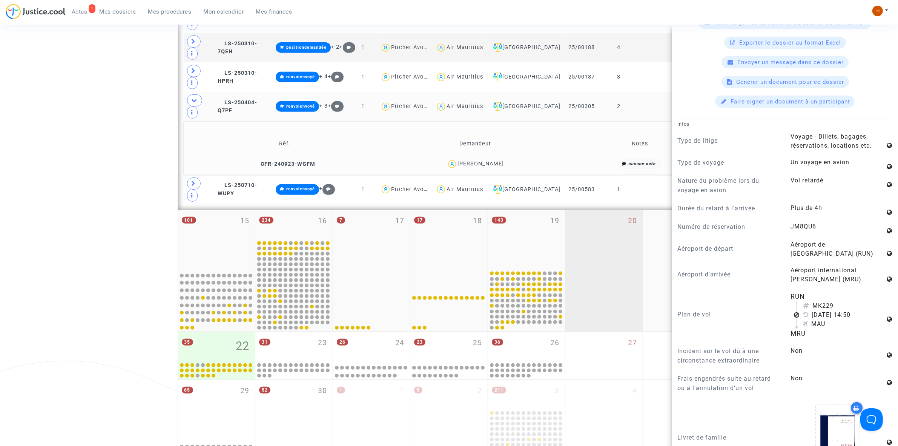
scroll to position [377, 0]
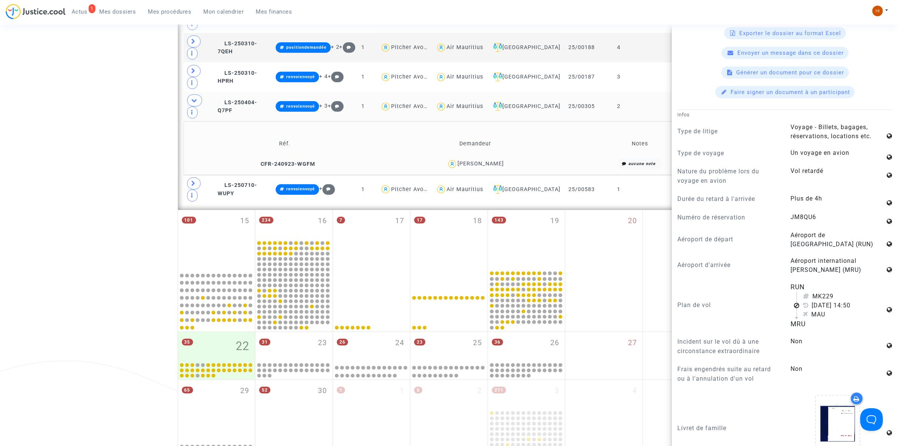
click at [140, 110] on div "Date de clôture d'instruction Date de conciliation Date d'audience Date de juge…" at bounding box center [449, 78] width 898 height 835
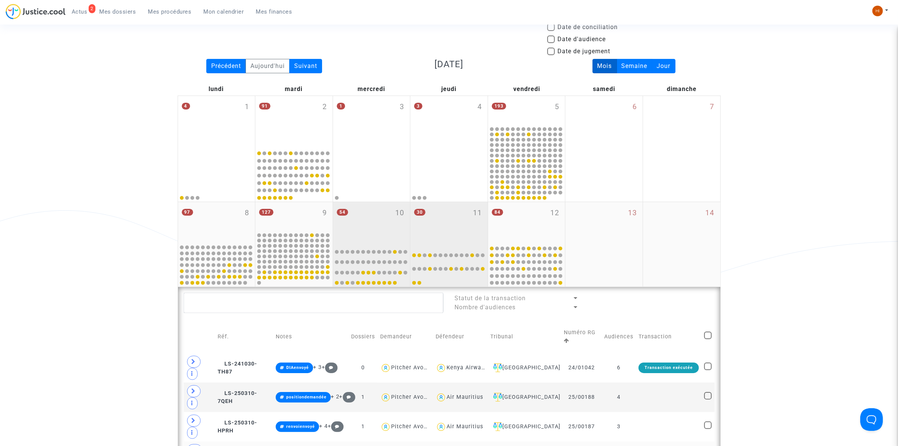
scroll to position [47, 0]
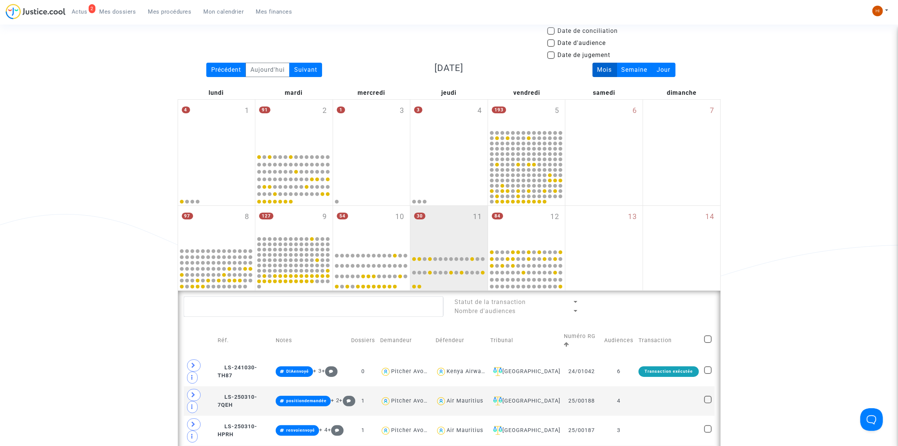
click at [167, 12] on span "Mes procédures" at bounding box center [169, 11] width 43 height 7
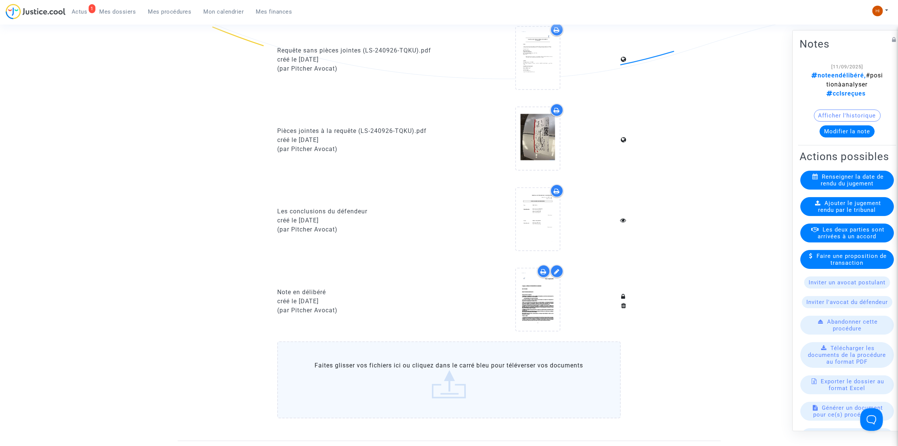
click at [174, 8] on span "Mes procédures" at bounding box center [169, 11] width 43 height 7
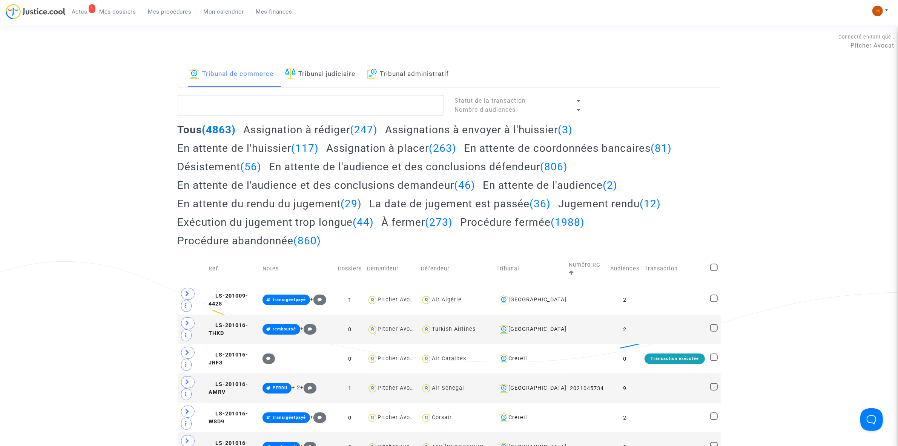
drag, startPoint x: 309, startPoint y: 82, endPoint x: 310, endPoint y: 95, distance: 12.5
click at [309, 82] on link "Tribunal judiciaire" at bounding box center [320, 74] width 71 height 26
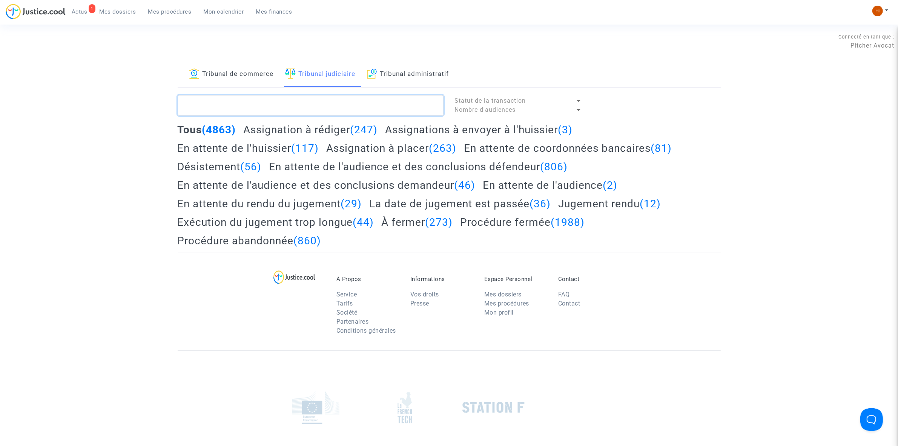
click at [308, 103] on textarea at bounding box center [311, 105] width 266 height 20
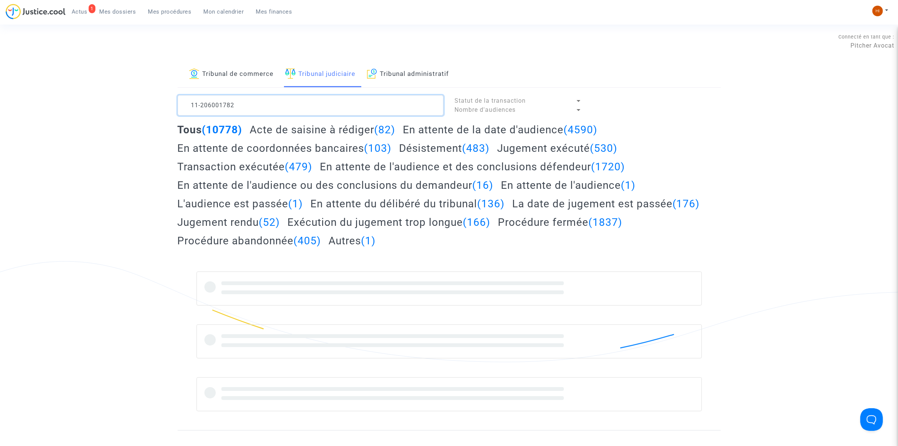
click at [210, 106] on textarea at bounding box center [311, 105] width 266 height 20
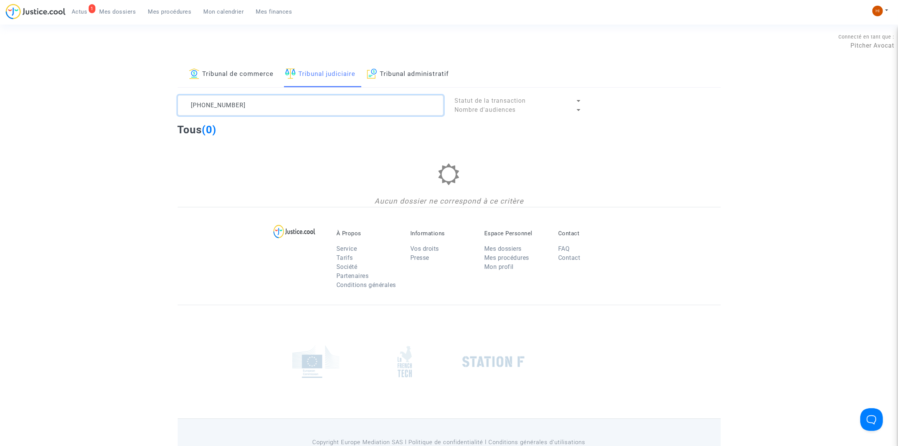
type textarea "11-20-001782"
drag, startPoint x: 317, startPoint y: 102, endPoint x: 156, endPoint y: 102, distance: 161.1
click at [158, 101] on div "Tribunal de commerce Tribunal judiciaire Tribunal administratif 11-20-001782 St…" at bounding box center [449, 133] width 898 height 145
click at [310, 99] on textarea at bounding box center [311, 105] width 266 height 20
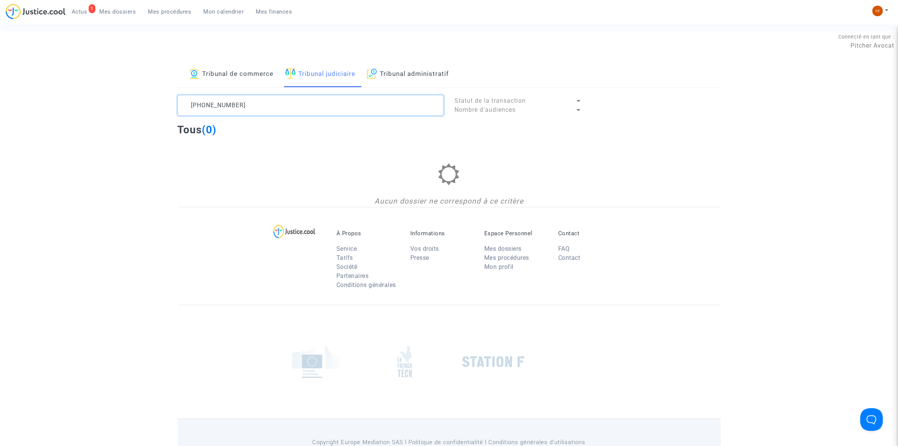
click at [310, 99] on textarea at bounding box center [311, 105] width 266 height 20
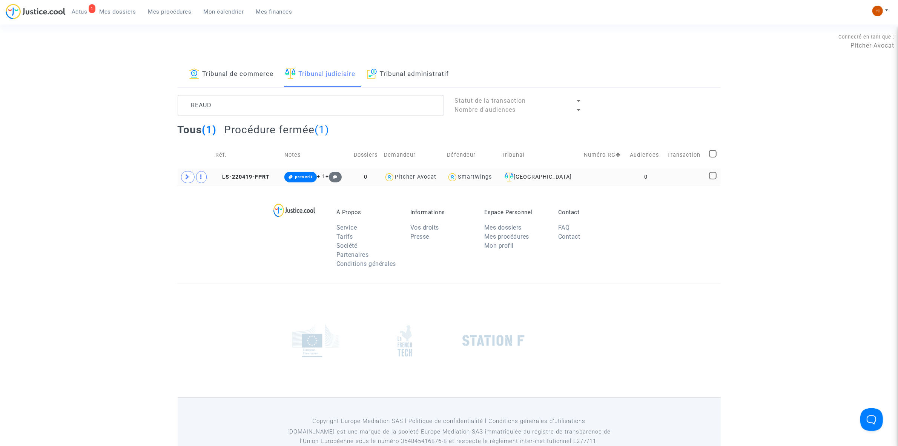
click at [622, 177] on td at bounding box center [604, 176] width 46 height 17
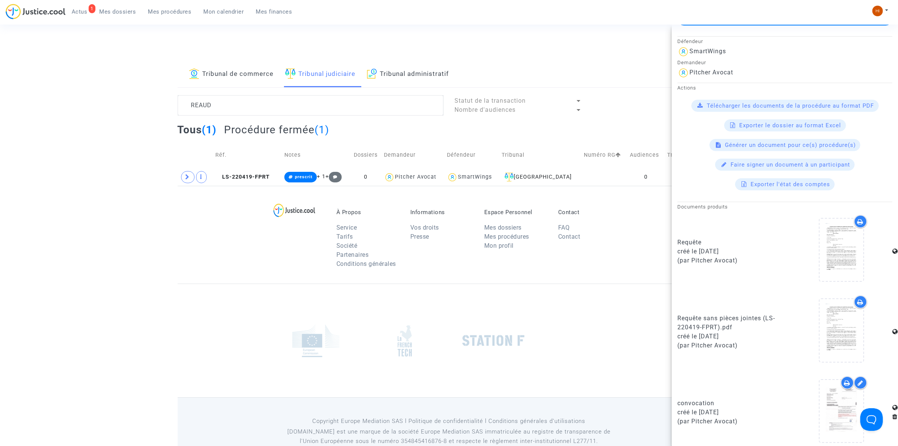
scroll to position [54, 0]
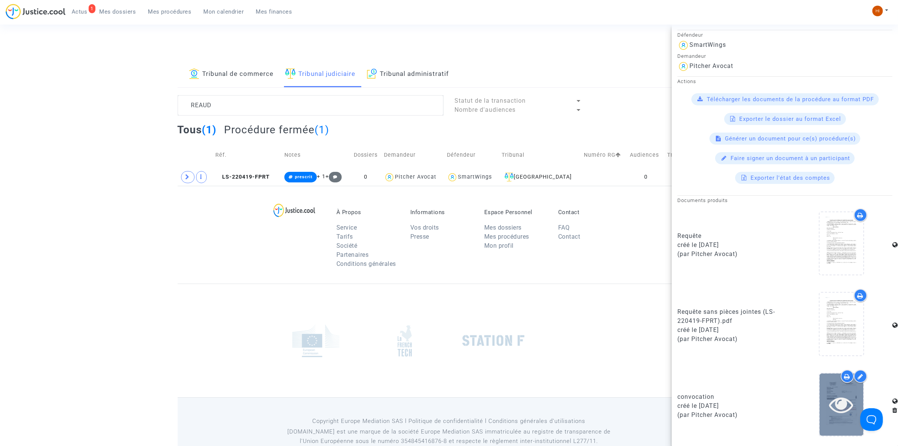
click at [838, 410] on icon at bounding box center [842, 404] width 25 height 24
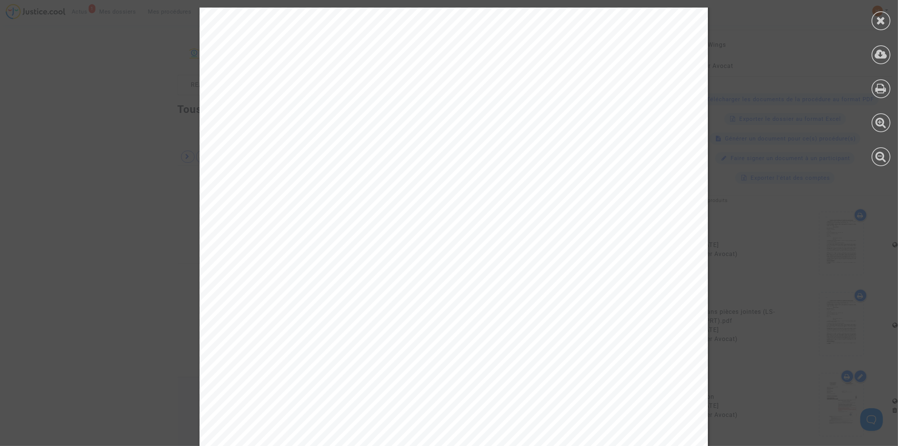
scroll to position [104, 0]
click at [879, 23] on icon at bounding box center [881, 20] width 9 height 11
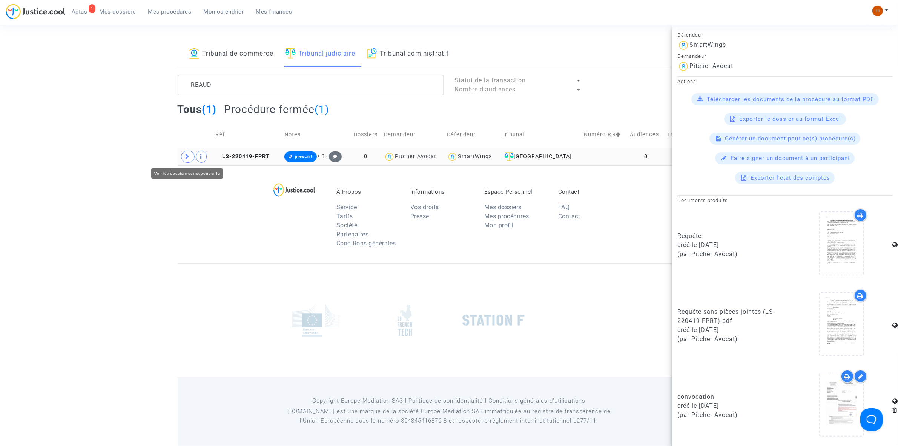
click at [189, 155] on span at bounding box center [188, 157] width 14 height 12
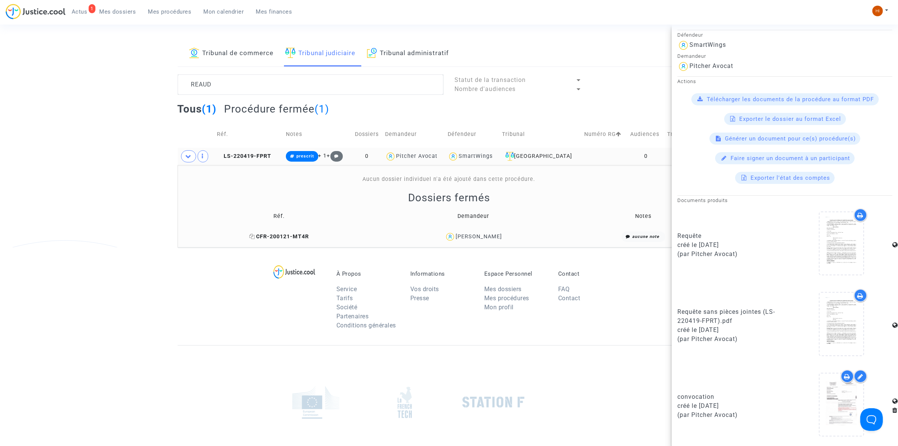
click at [296, 238] on span "CFR-200121-MT4R" at bounding box center [279, 236] width 60 height 6
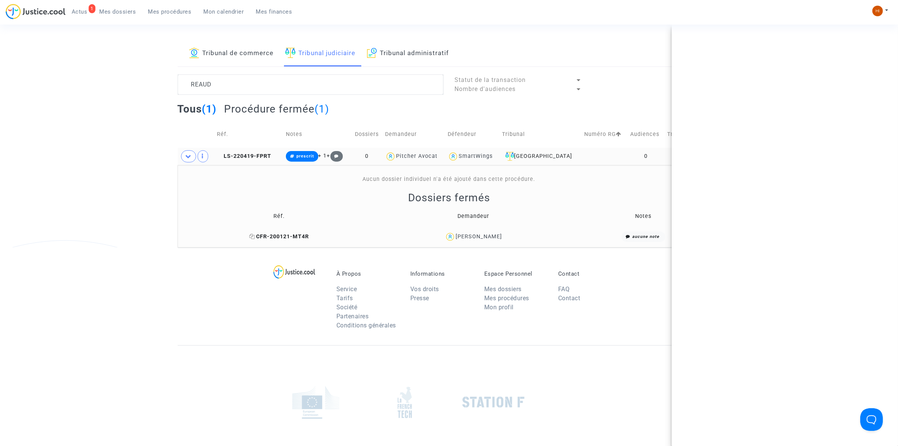
scroll to position [0, 0]
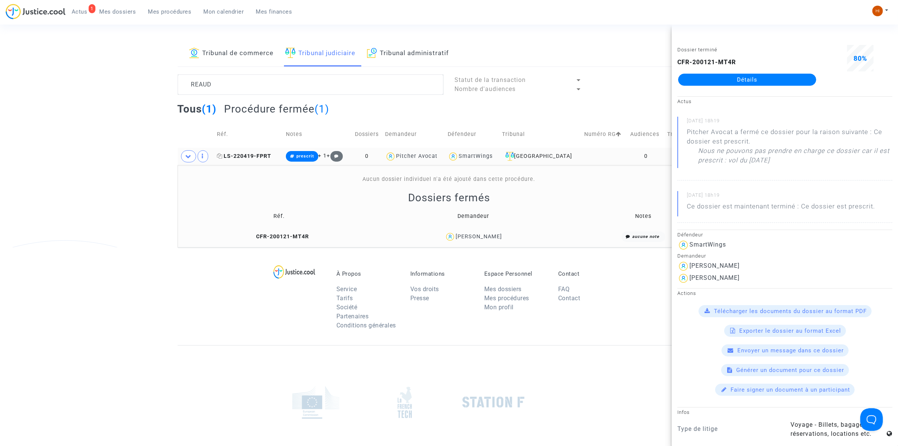
click at [257, 153] on span "LS-220419-FPRT" at bounding box center [244, 156] width 54 height 6
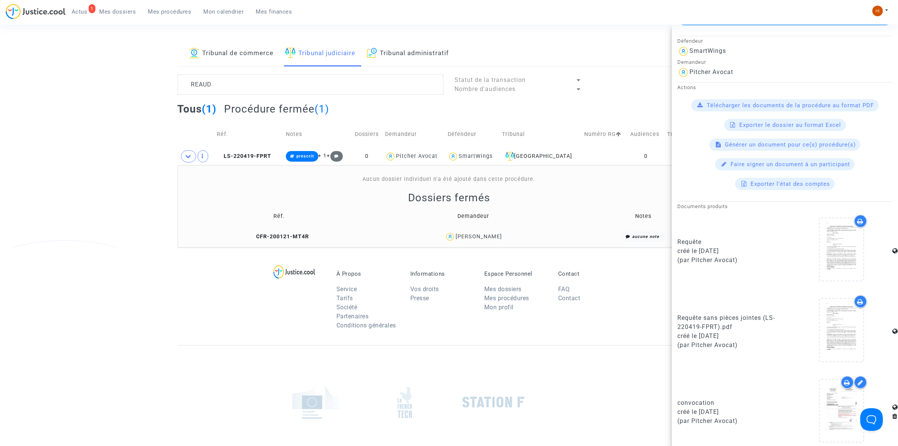
scroll to position [54, 0]
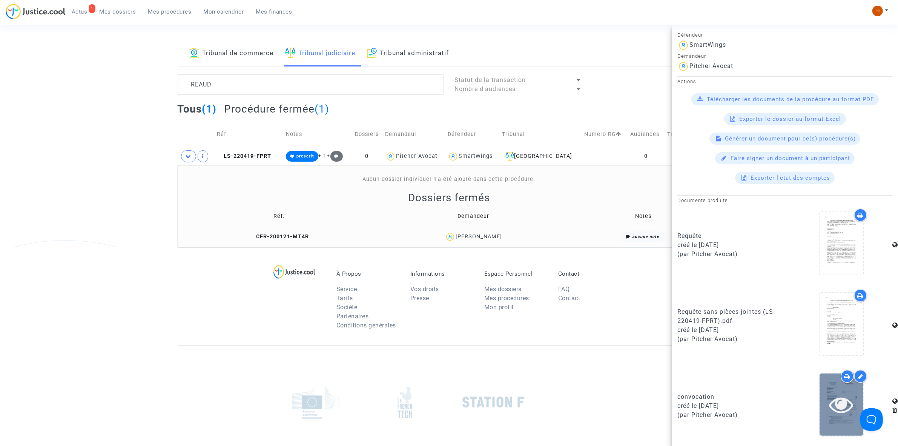
click at [840, 404] on icon at bounding box center [842, 404] width 25 height 24
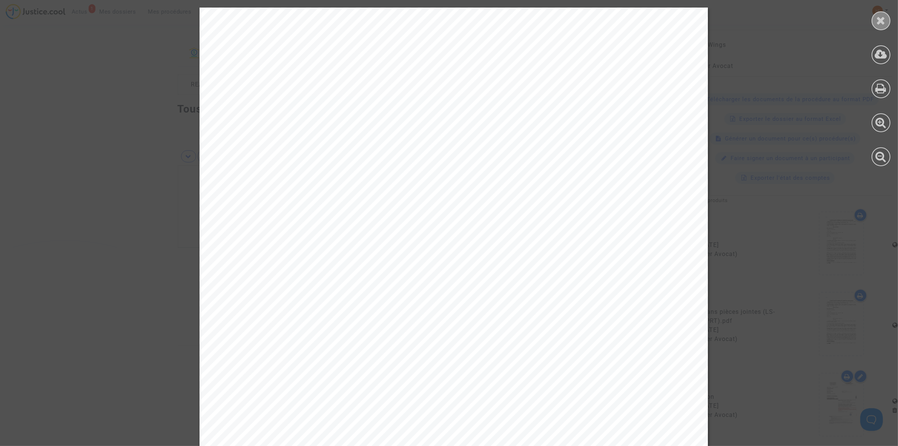
click at [876, 17] on div at bounding box center [881, 20] width 19 height 19
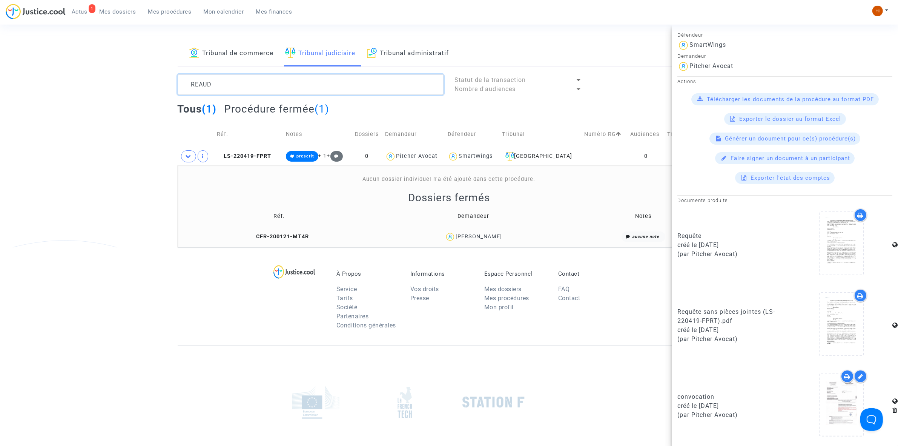
click at [283, 87] on textarea at bounding box center [311, 84] width 266 height 20
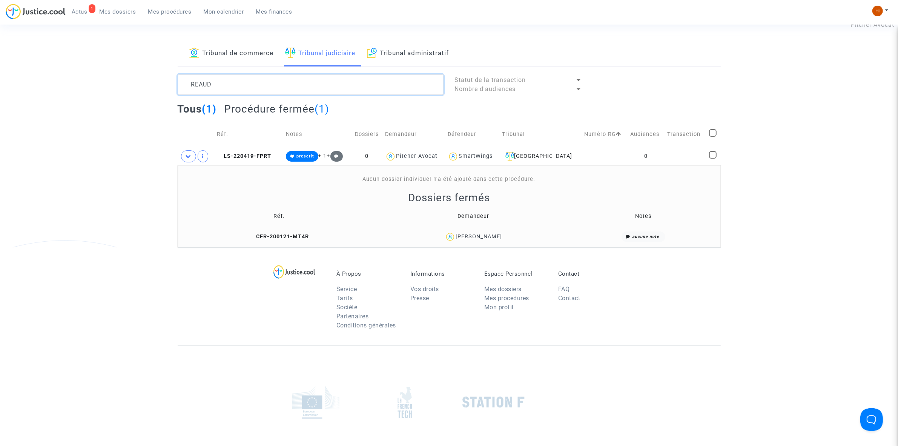
click at [283, 87] on textarea at bounding box center [311, 84] width 266 height 20
click at [310, 76] on textarea at bounding box center [311, 84] width 266 height 20
click at [261, 88] on textarea at bounding box center [311, 84] width 266 height 20
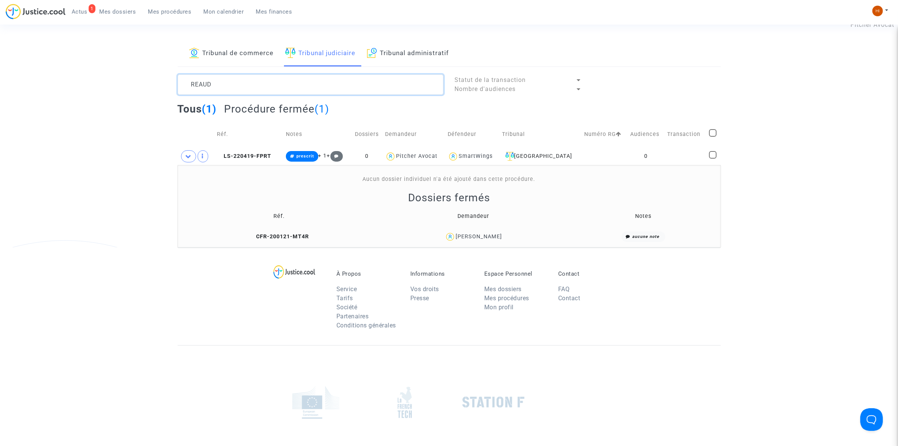
click at [261, 88] on textarea at bounding box center [311, 84] width 266 height 20
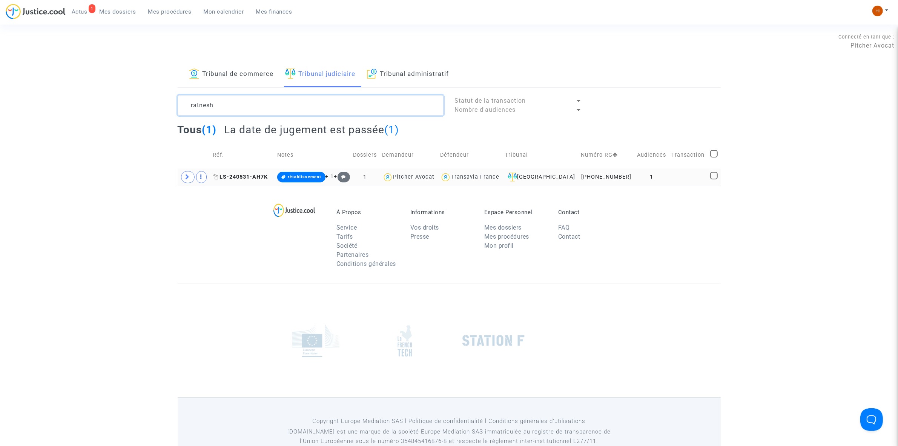
type textarea "ratnesh"
click at [255, 176] on span "LS-240531-AH7K" at bounding box center [240, 177] width 55 height 6
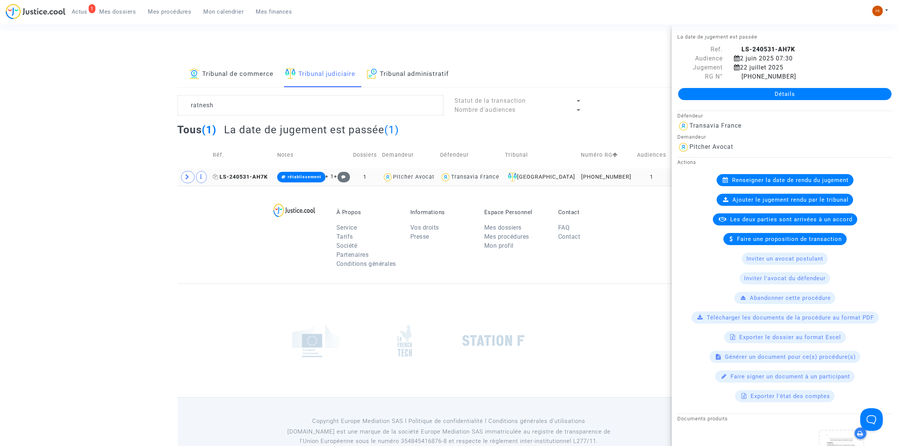
click at [217, 176] on icon at bounding box center [216, 176] width 6 height 5
drag, startPoint x: 65, startPoint y: 83, endPoint x: 195, endPoint y: 110, distance: 132.2
click at [65, 83] on div "Tribunal de commerce Tribunal judiciaire Tribunal administratif ratnesh Statut …" at bounding box center [449, 123] width 898 height 124
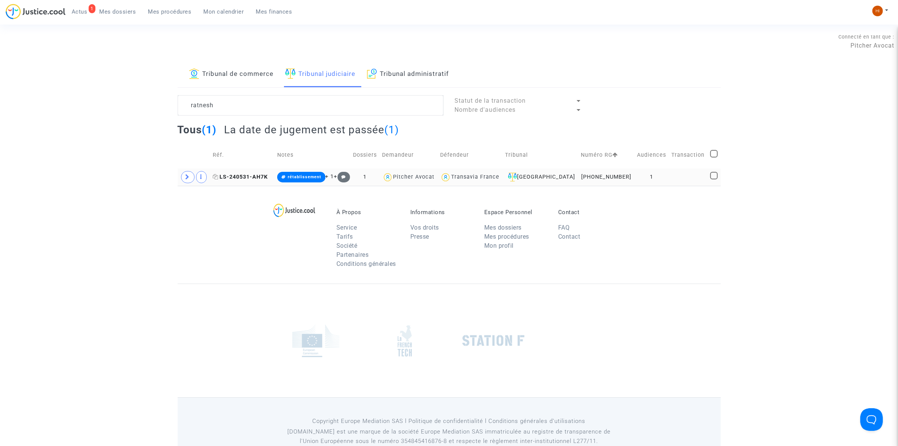
drag, startPoint x: 250, startPoint y: 178, endPoint x: 268, endPoint y: 178, distance: 18.1
click at [250, 178] on span "LS-240531-AH7K" at bounding box center [240, 177] width 55 height 6
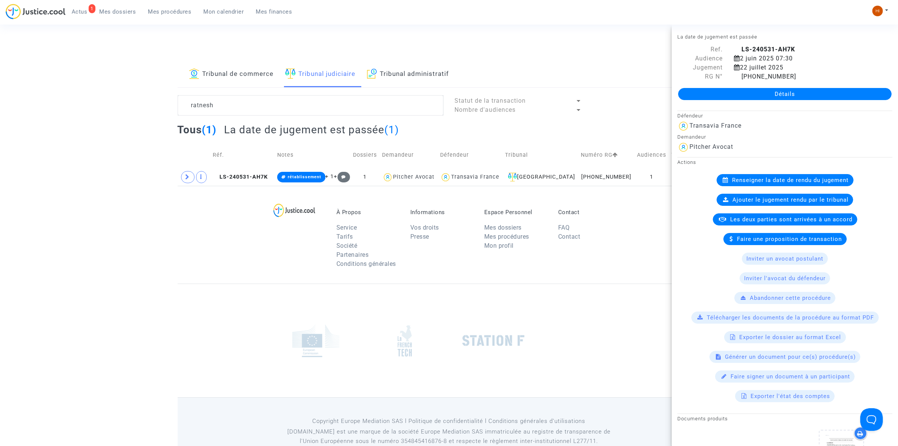
click at [808, 91] on link "Détails" at bounding box center [785, 94] width 214 height 12
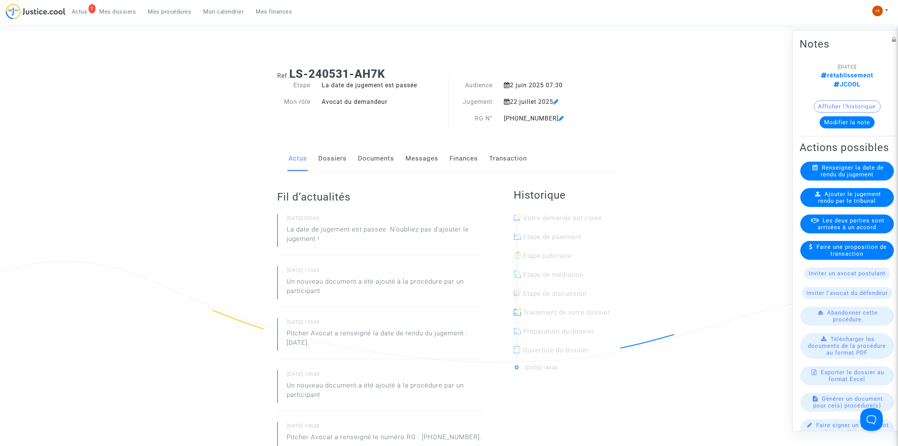
click at [353, 153] on div "Actus Dossiers Documents Messages Finances Transaction" at bounding box center [449, 158] width 344 height 25
click at [357, 154] on div "Actus Dossiers Documents Messages Finances Transaction" at bounding box center [449, 158] width 344 height 25
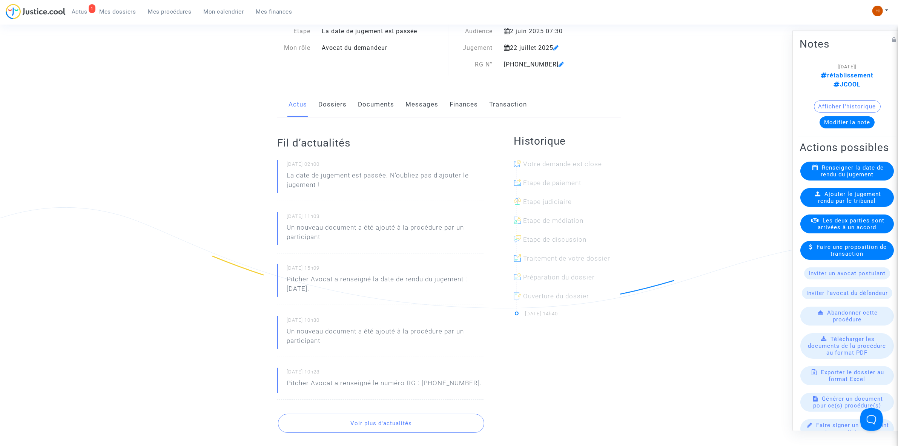
scroll to position [47, 0]
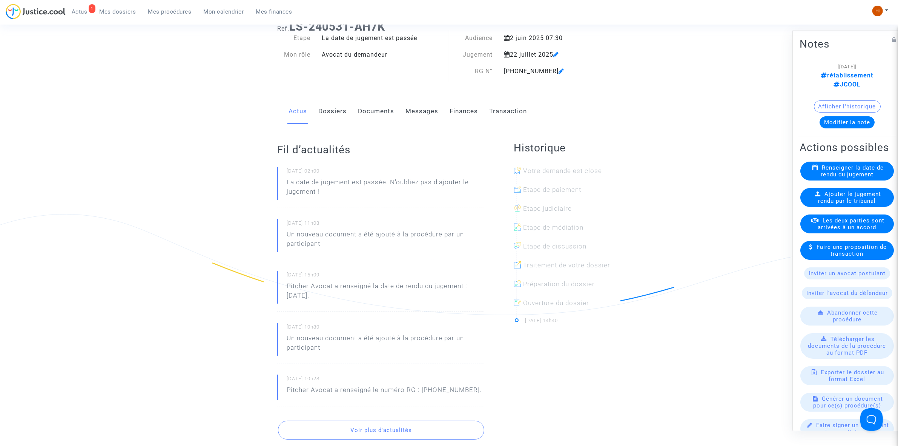
click at [375, 117] on link "Documents" at bounding box center [376, 111] width 36 height 25
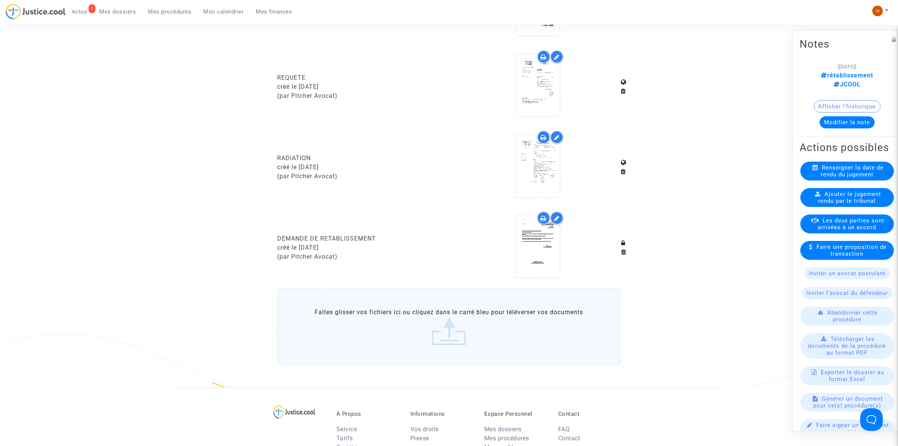
scroll to position [472, 0]
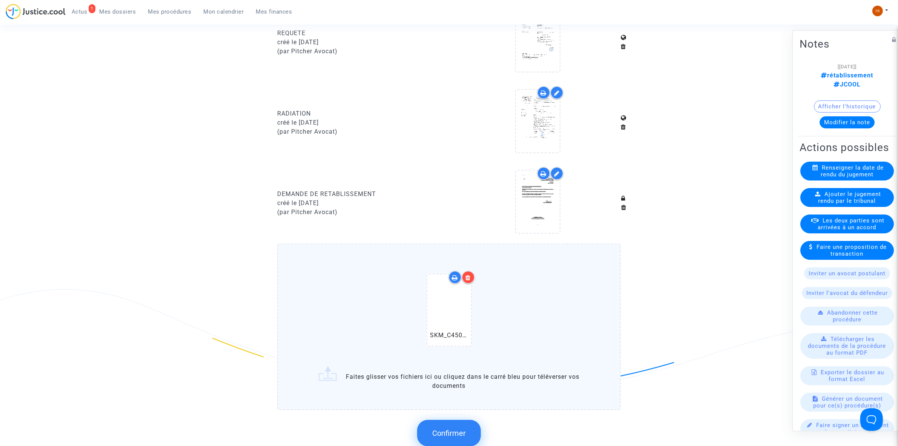
click at [449, 434] on button "Confirmer" at bounding box center [449, 433] width 64 height 26
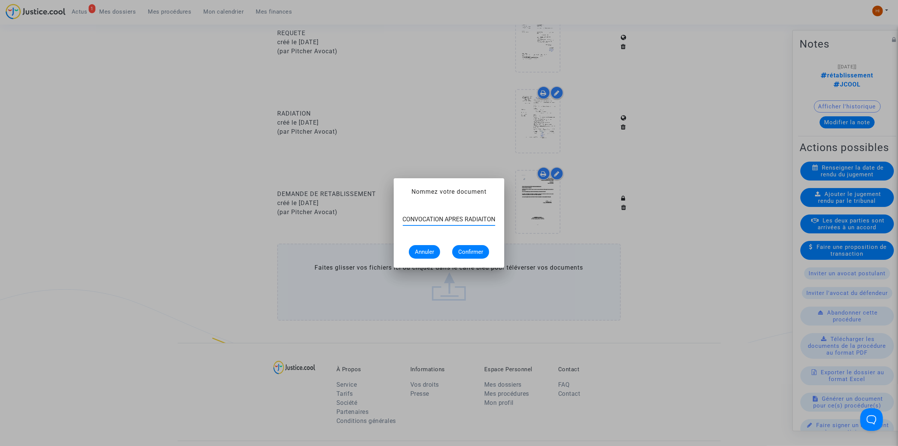
scroll to position [0, 3]
type input "CONVOCATION APRES RADIAITON"
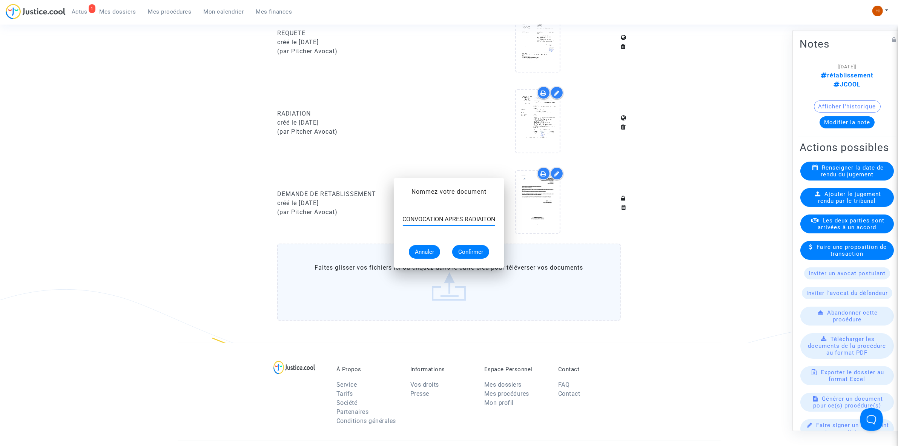
scroll to position [472, 0]
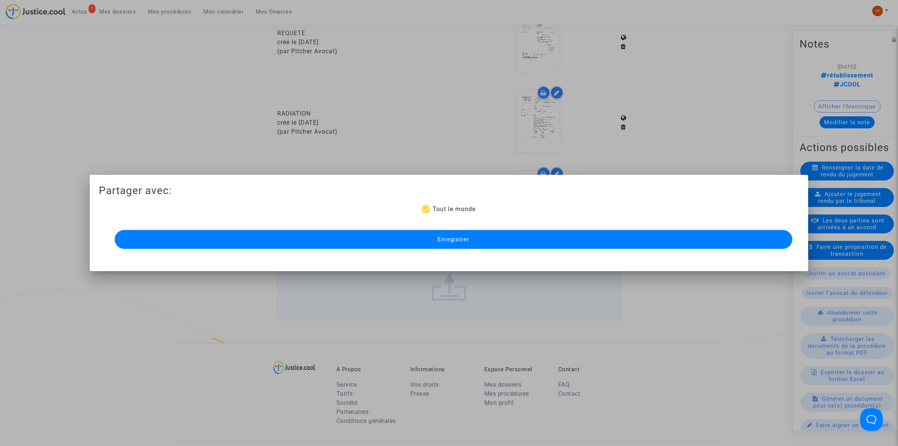
click at [214, 241] on button "Enregistrer" at bounding box center [454, 239] width 678 height 19
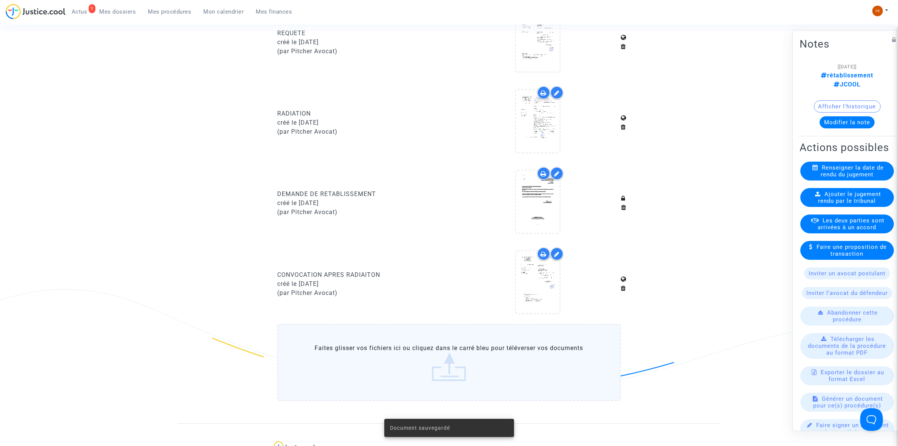
click at [170, 9] on span "Mes procédures" at bounding box center [169, 11] width 43 height 7
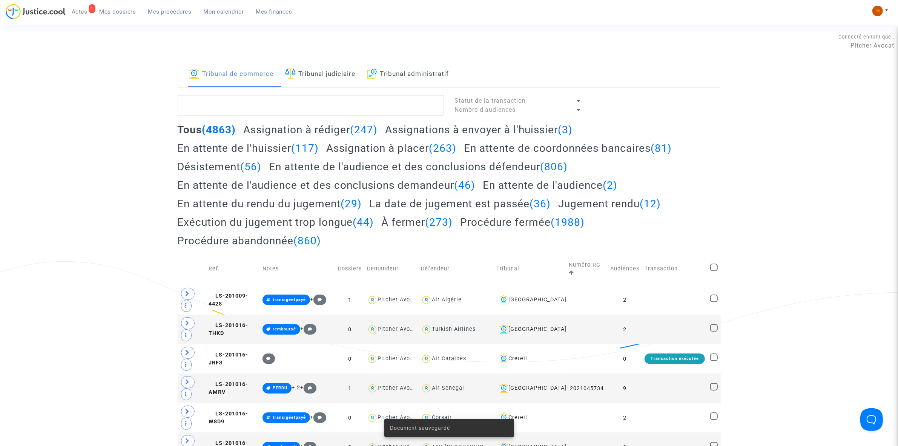
click at [338, 73] on link "Tribunal judiciaire" at bounding box center [320, 74] width 71 height 26
click at [331, 107] on textarea at bounding box center [311, 105] width 266 height 20
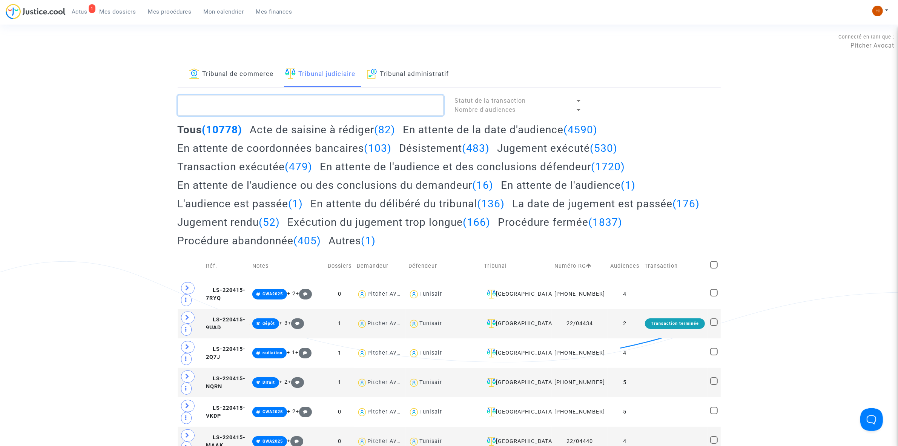
click at [329, 108] on textarea at bounding box center [311, 105] width 266 height 20
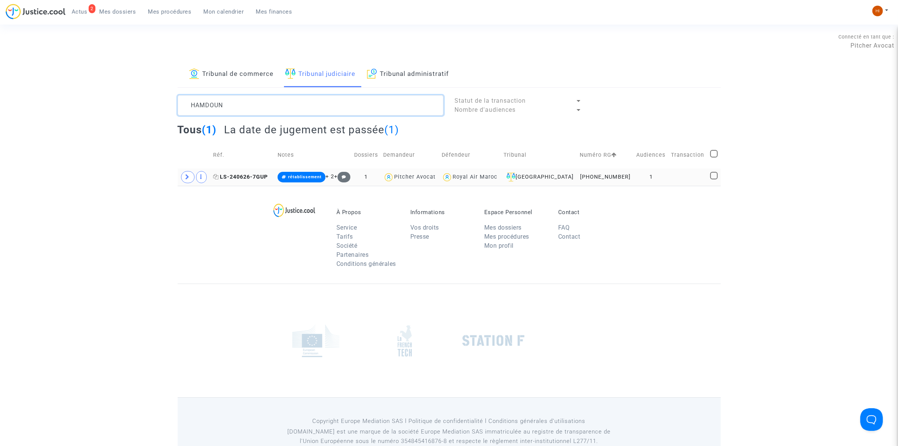
type textarea "HAMDOUN"
click at [268, 178] on span "LS-240626-7GUP" at bounding box center [240, 177] width 55 height 6
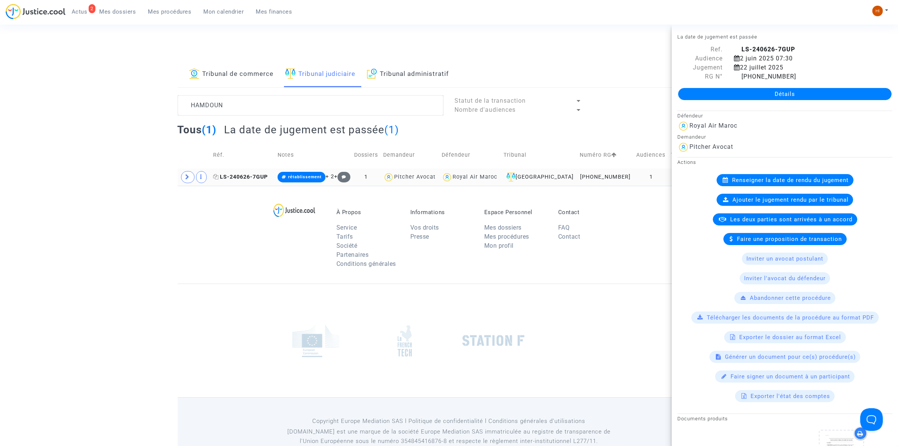
click at [217, 177] on icon at bounding box center [216, 176] width 6 height 5
drag, startPoint x: 248, startPoint y: 169, endPoint x: 340, endPoint y: 163, distance: 91.5
click at [248, 169] on td "LS-240626-7GUP" at bounding box center [243, 176] width 65 height 17
click at [779, 102] on div "Détails" at bounding box center [785, 94] width 226 height 26
click at [778, 89] on link "Détails" at bounding box center [785, 94] width 214 height 12
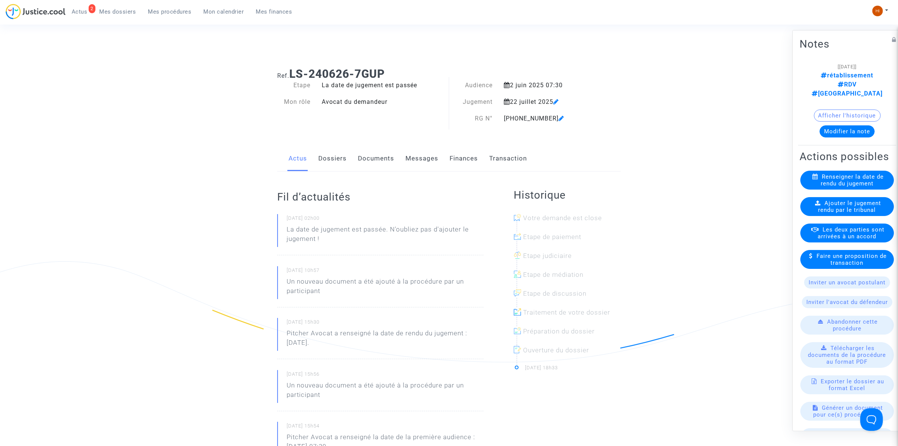
click at [383, 150] on link "Documents" at bounding box center [376, 158] width 36 height 25
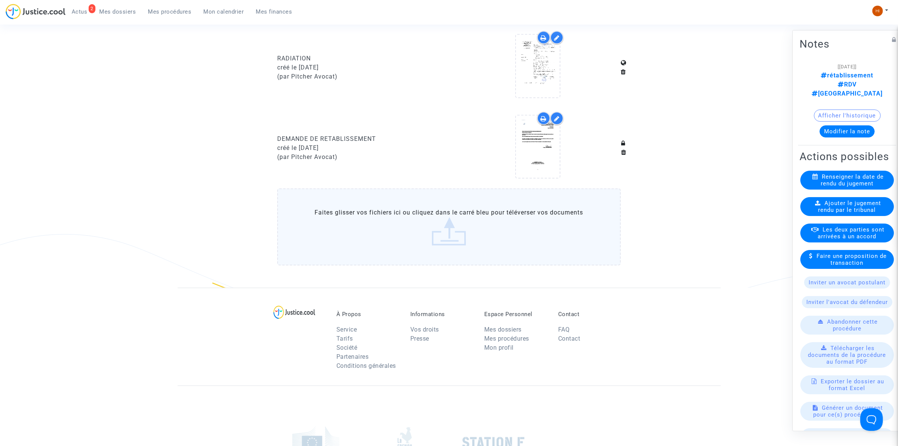
scroll to position [566, 0]
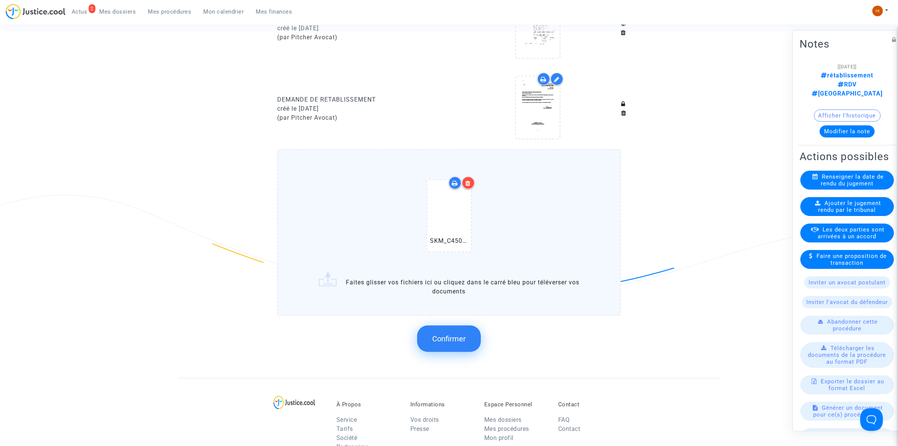
click at [459, 334] on span "Confirmer" at bounding box center [449, 338] width 34 height 9
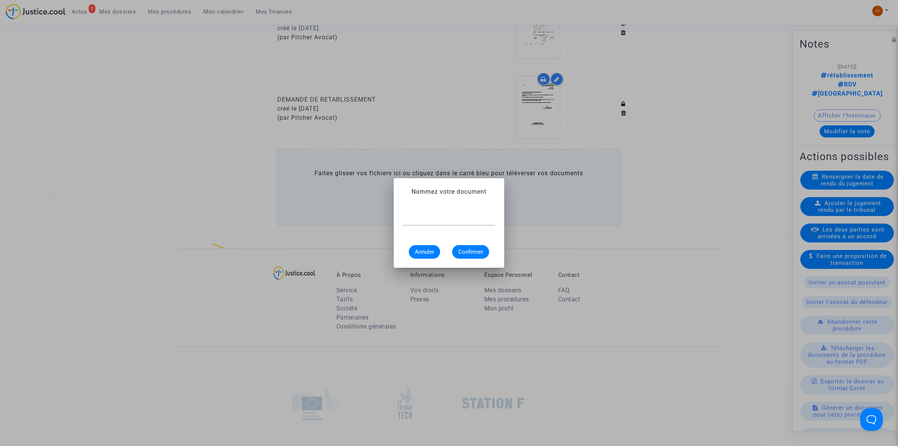
scroll to position [0, 0]
type input "c"
type input "CONVOCATION APRES RADIATION"
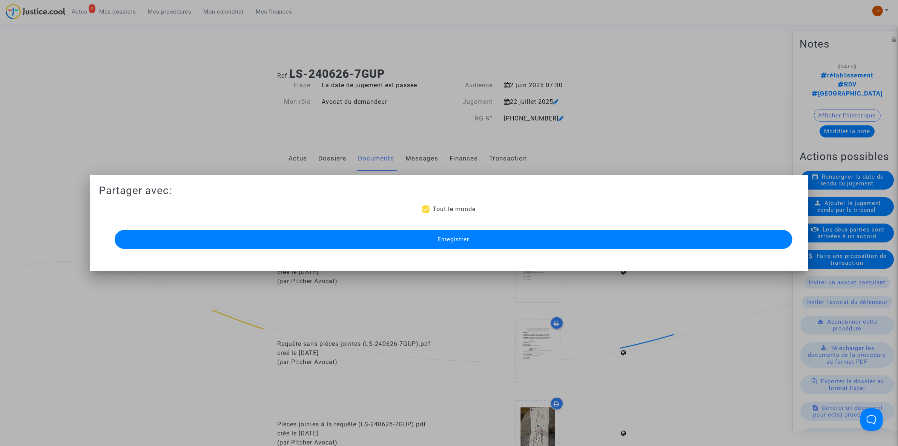
scroll to position [566, 0]
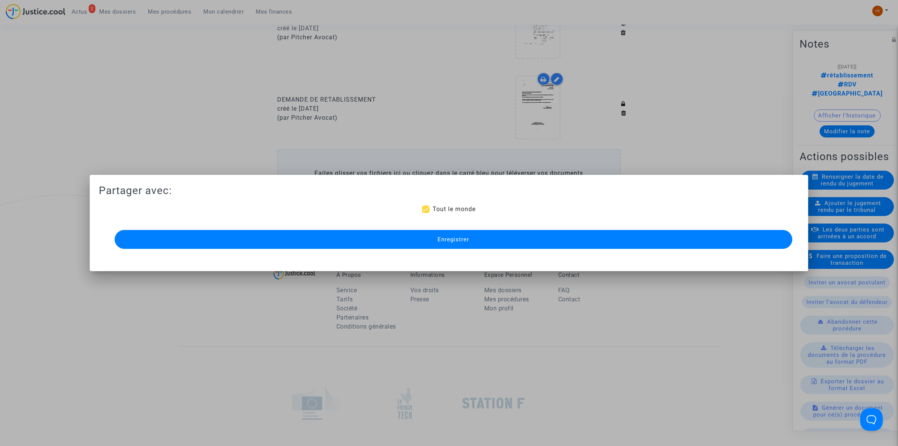
click at [466, 234] on button "Enregistrer" at bounding box center [454, 239] width 678 height 19
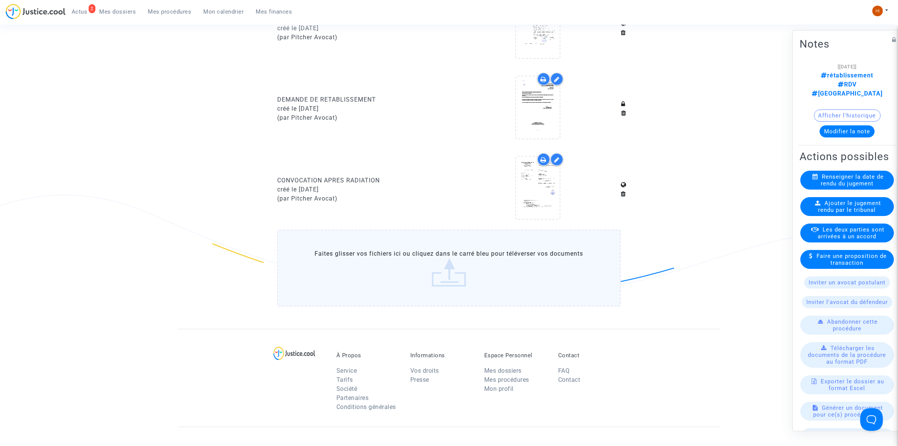
click at [161, 8] on span "Mes procédures" at bounding box center [169, 11] width 43 height 7
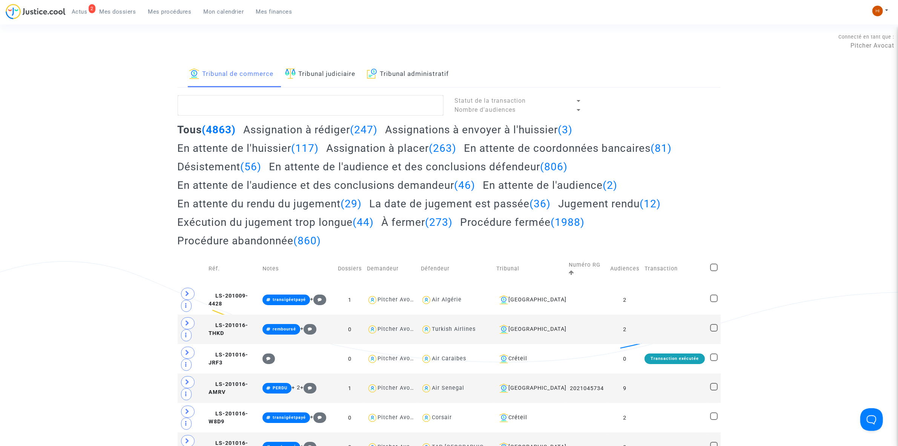
click at [338, 75] on link "Tribunal judiciaire" at bounding box center [320, 74] width 71 height 26
click at [318, 102] on textarea at bounding box center [311, 105] width 266 height 20
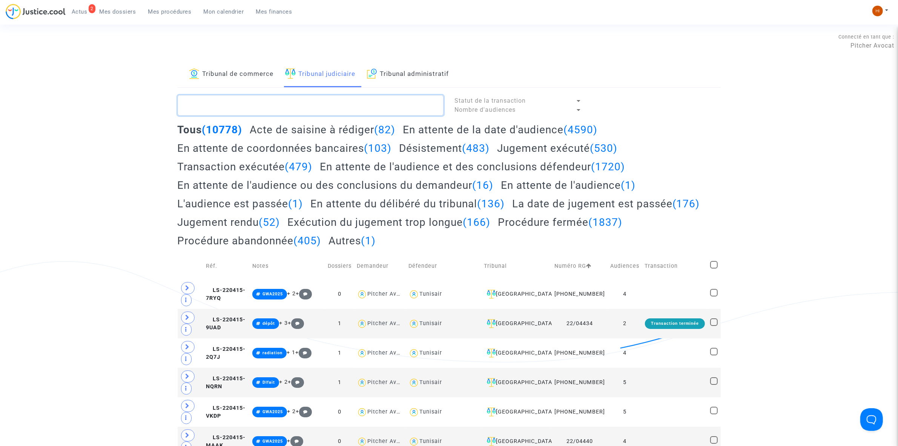
click at [246, 101] on textarea at bounding box center [311, 105] width 266 height 20
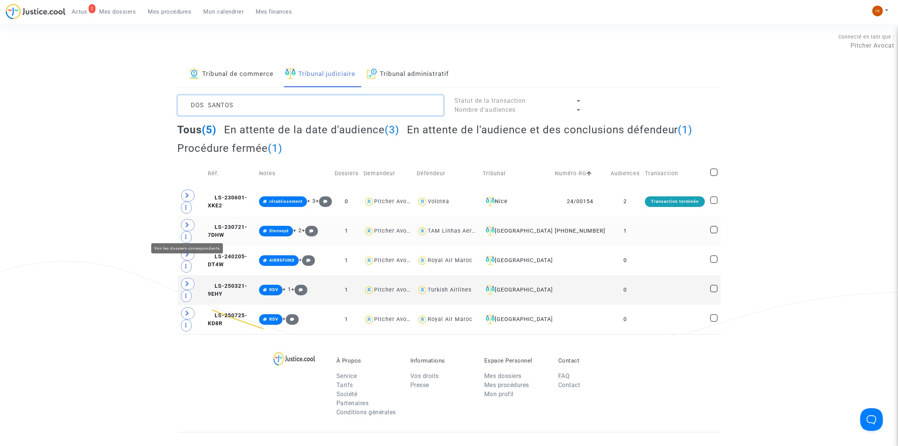
type textarea "DOS SANTOS"
click at [187, 225] on span at bounding box center [188, 225] width 14 height 12
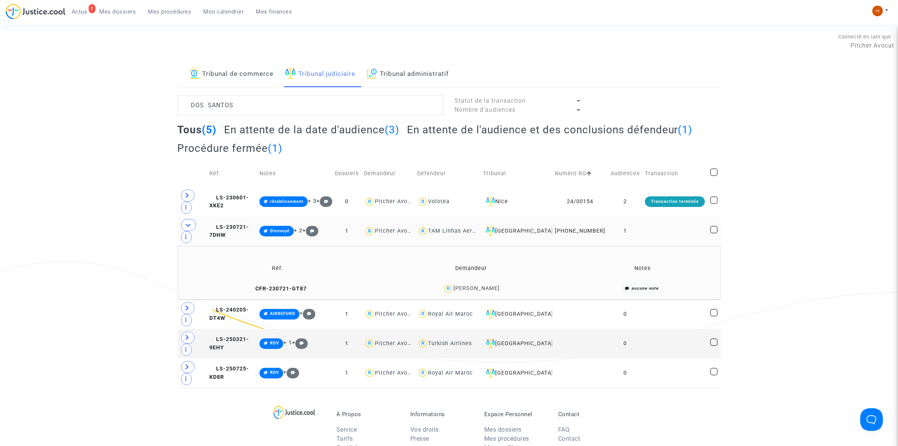
click at [224, 238] on copy "LS-230721-7DHW" at bounding box center [229, 231] width 40 height 15
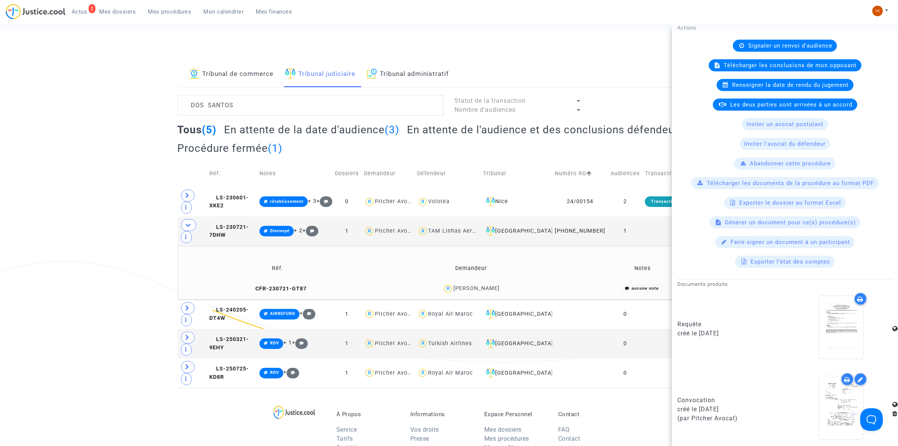
scroll to position [130, 0]
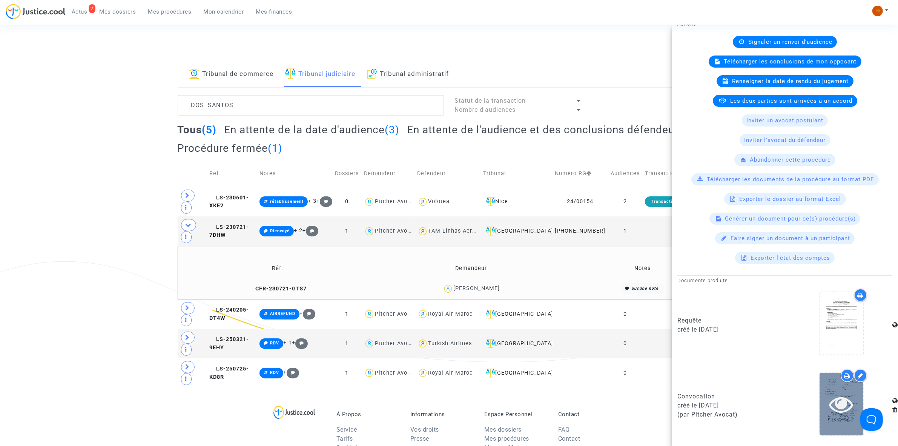
click at [821, 397] on div at bounding box center [842, 404] width 44 height 24
